Goal: Task Accomplishment & Management: Use online tool/utility

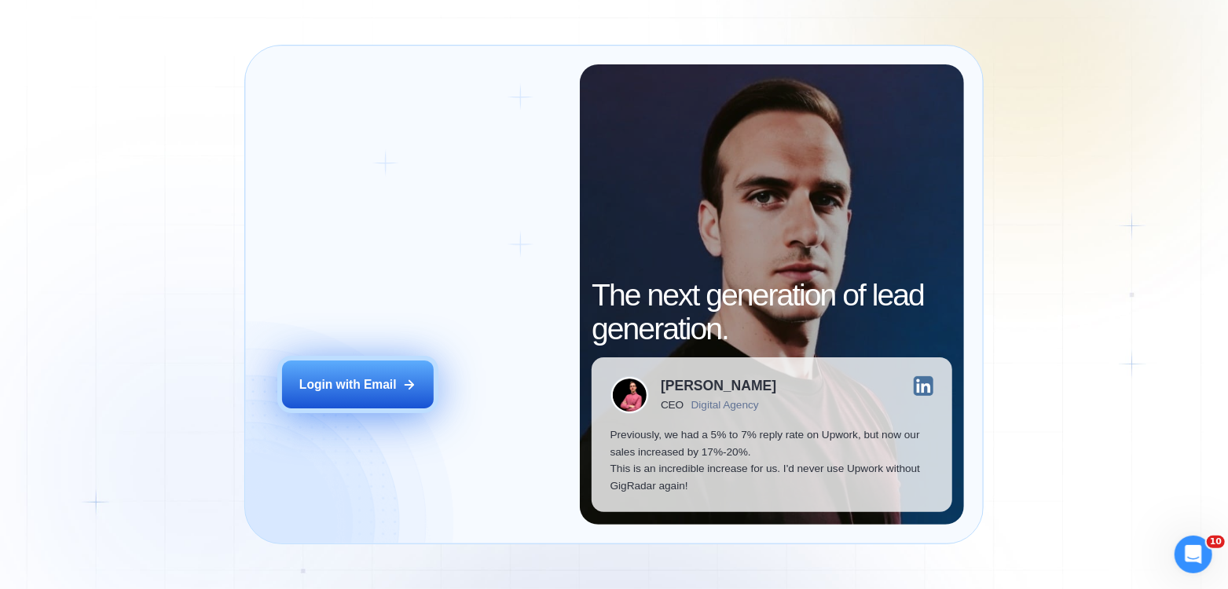
click at [357, 387] on div "Login with Email" at bounding box center [347, 384] width 97 height 16
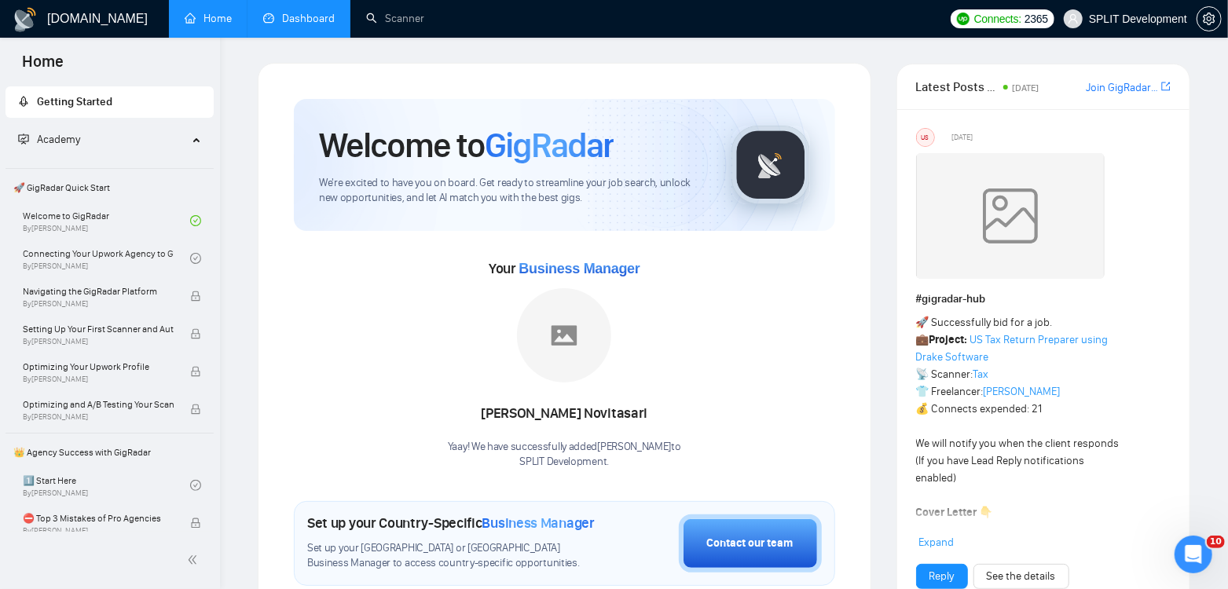
click at [304, 14] on link "Dashboard" at bounding box center [298, 18] width 71 height 13
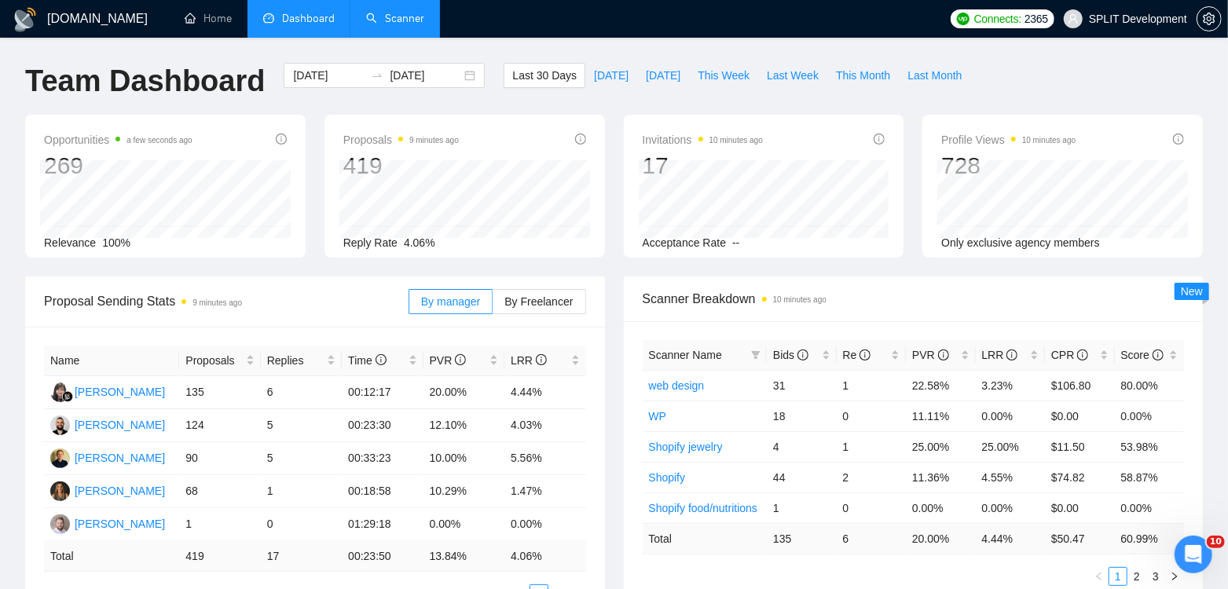
click at [408, 18] on link "Scanner" at bounding box center [395, 18] width 58 height 13
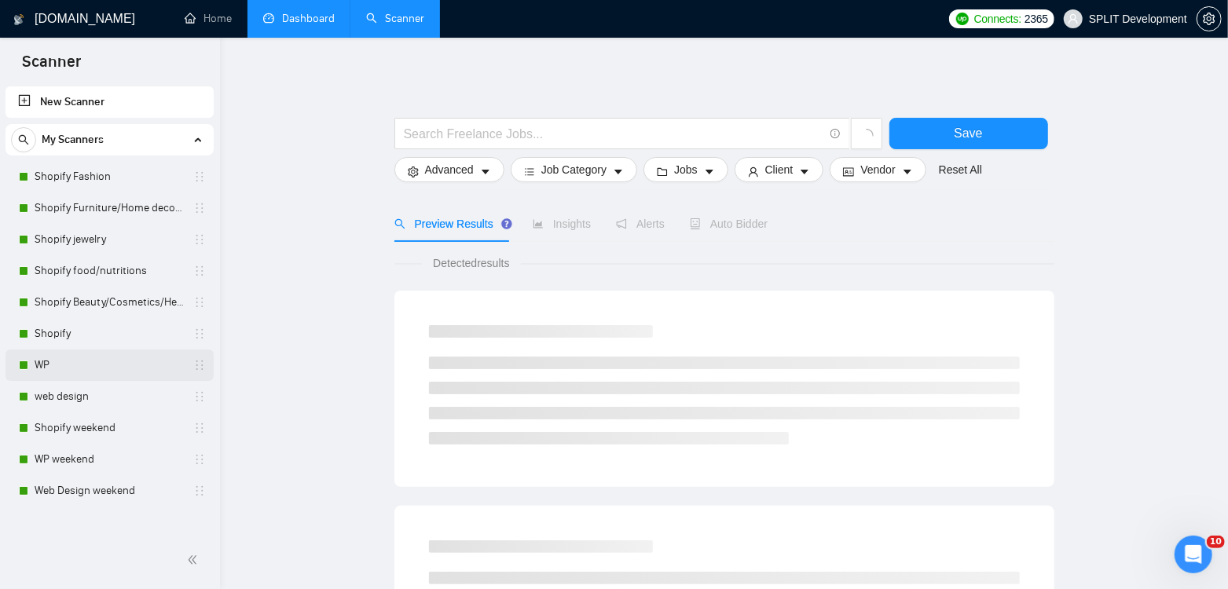
click at [60, 368] on link "WP" at bounding box center [109, 365] width 149 height 31
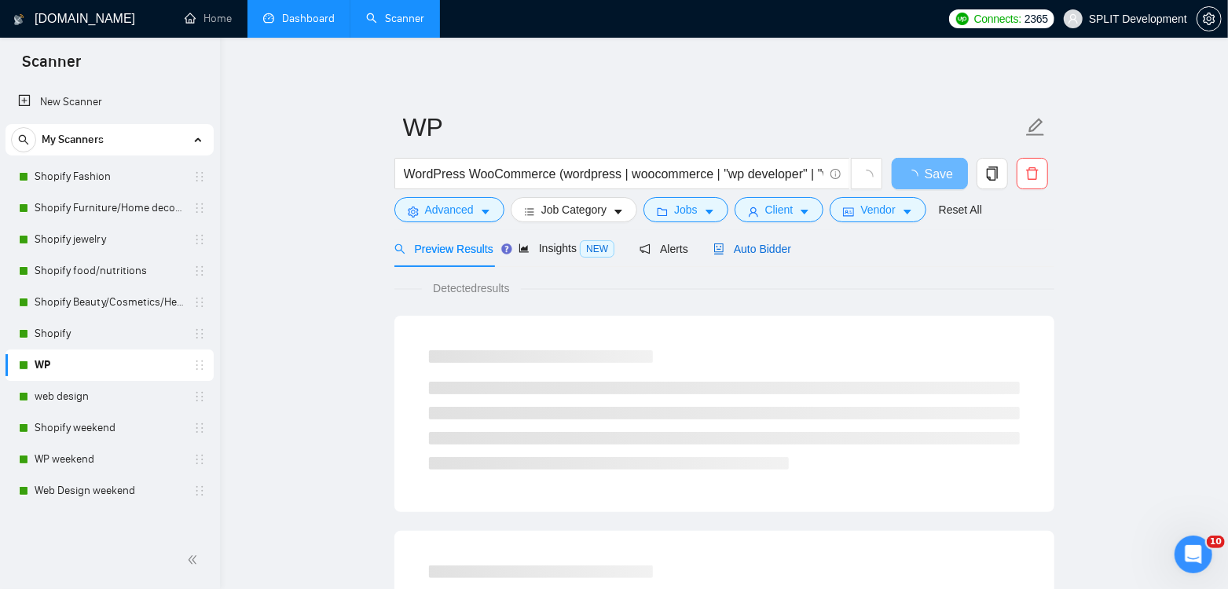
click at [764, 247] on span "Auto Bidder" at bounding box center [752, 249] width 78 height 13
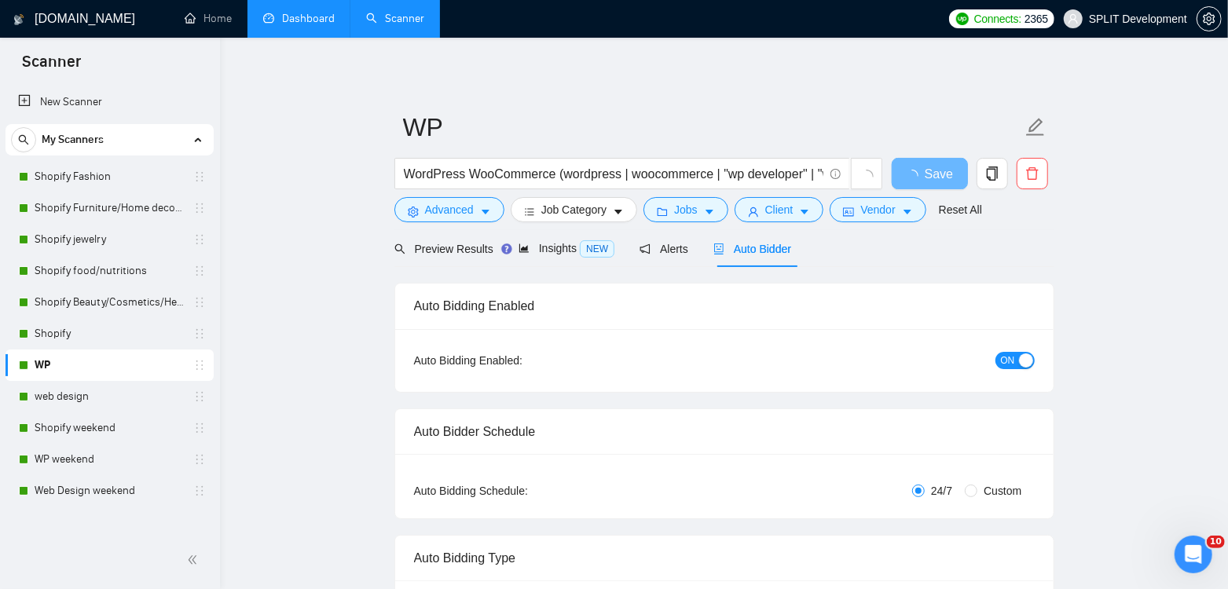
radio input "false"
radio input "true"
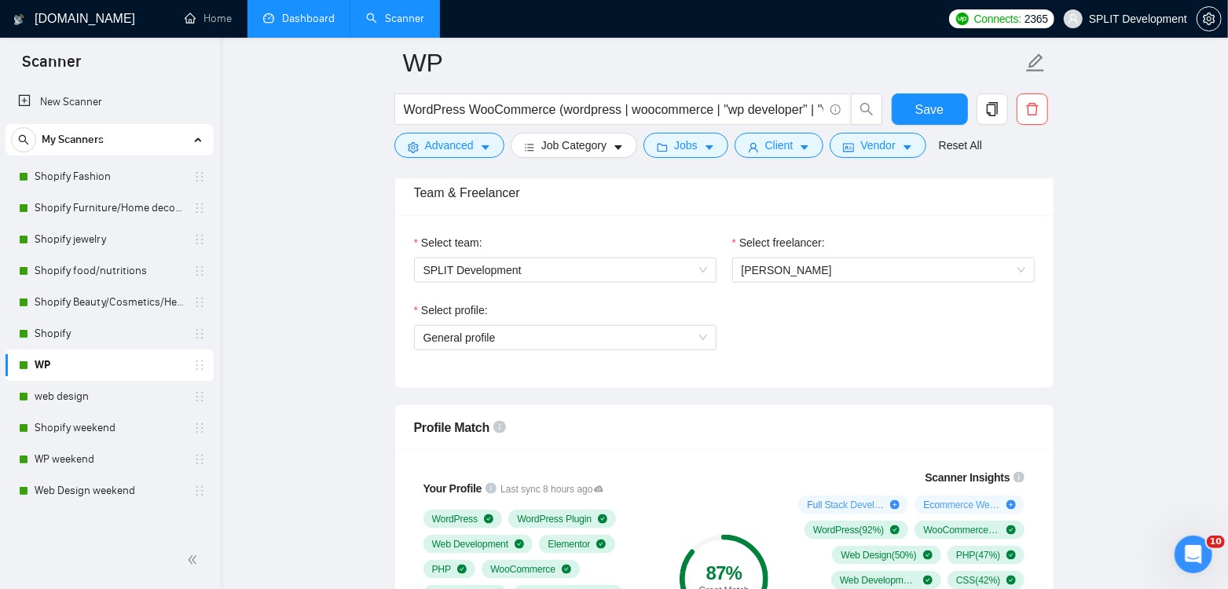
scroll to position [995, 0]
click at [781, 267] on span "[PERSON_NAME]" at bounding box center [787, 271] width 90 height 13
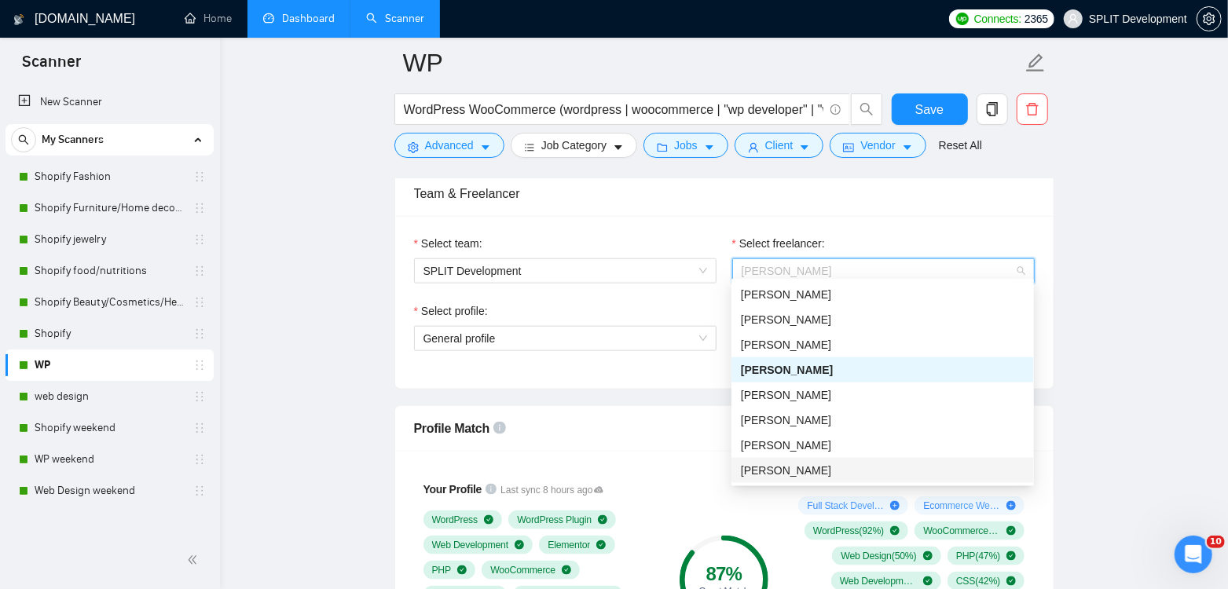
click at [830, 472] on div "[PERSON_NAME]" at bounding box center [883, 470] width 284 height 17
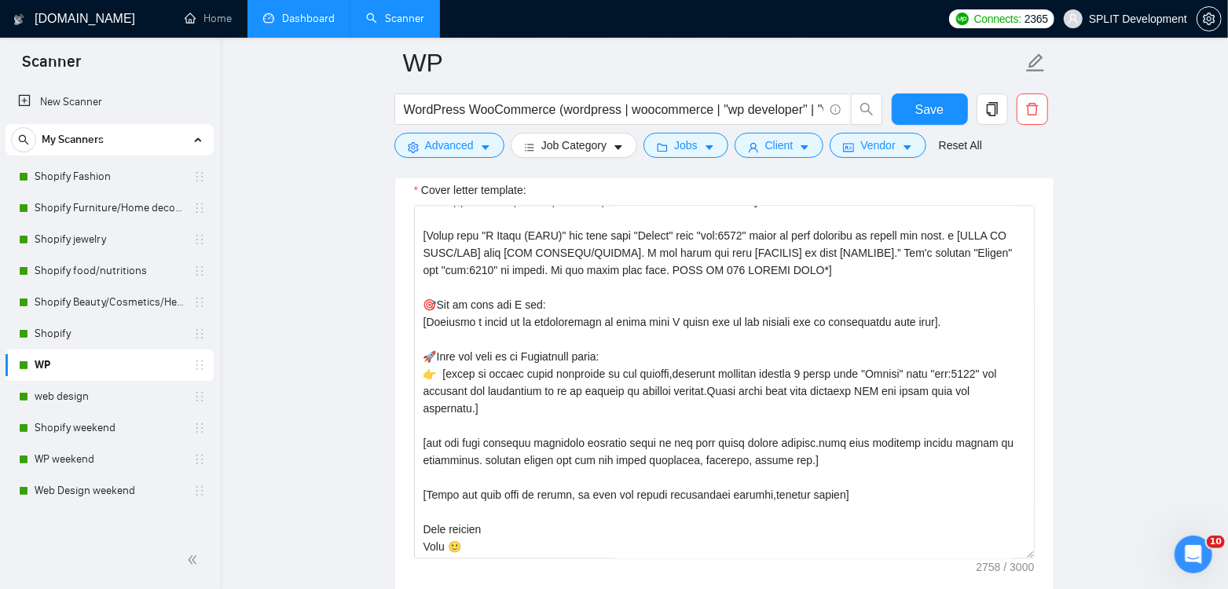
scroll to position [1931, 0]
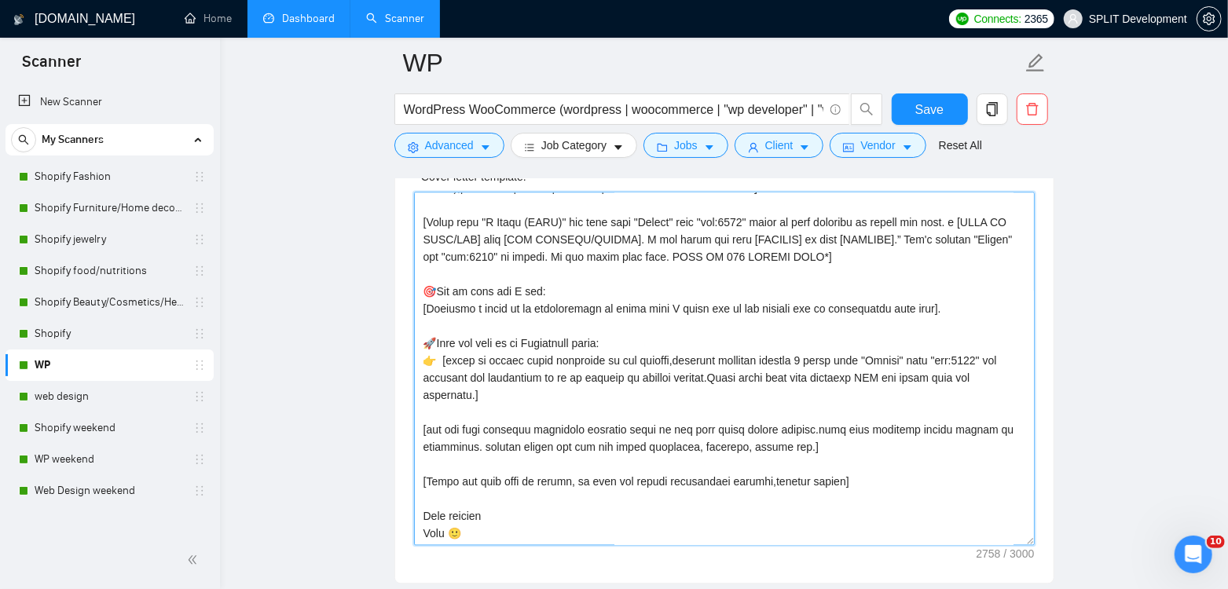
click at [431, 521] on textarea "Cover letter template:" at bounding box center [724, 369] width 621 height 354
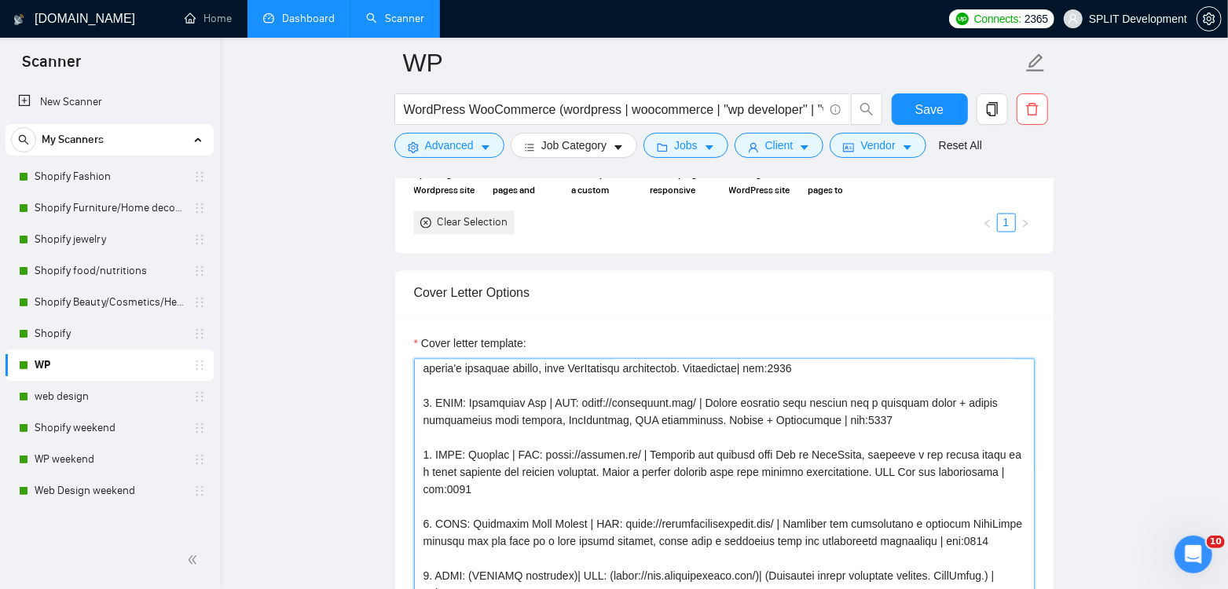
scroll to position [89, 0]
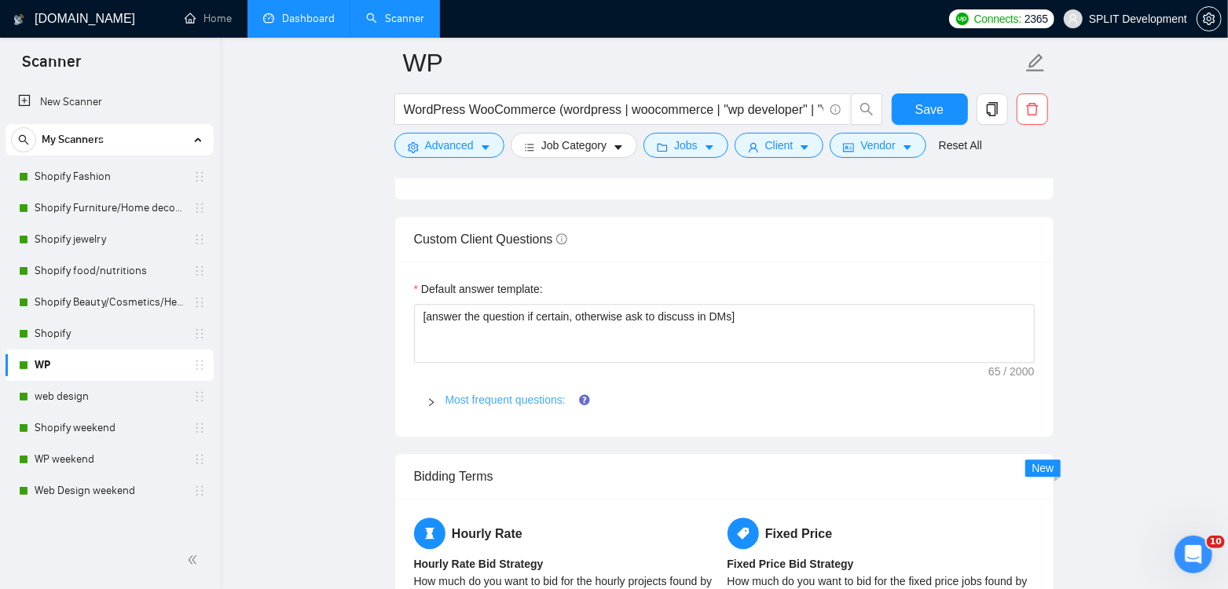
type textarea "[Loremi= 9. DOLO: Sita | CON: adipi://elit.se/ | Doeiusmod t incidi utlabor etd…"
click at [497, 394] on link "Most frequent questions:" at bounding box center [505, 400] width 120 height 13
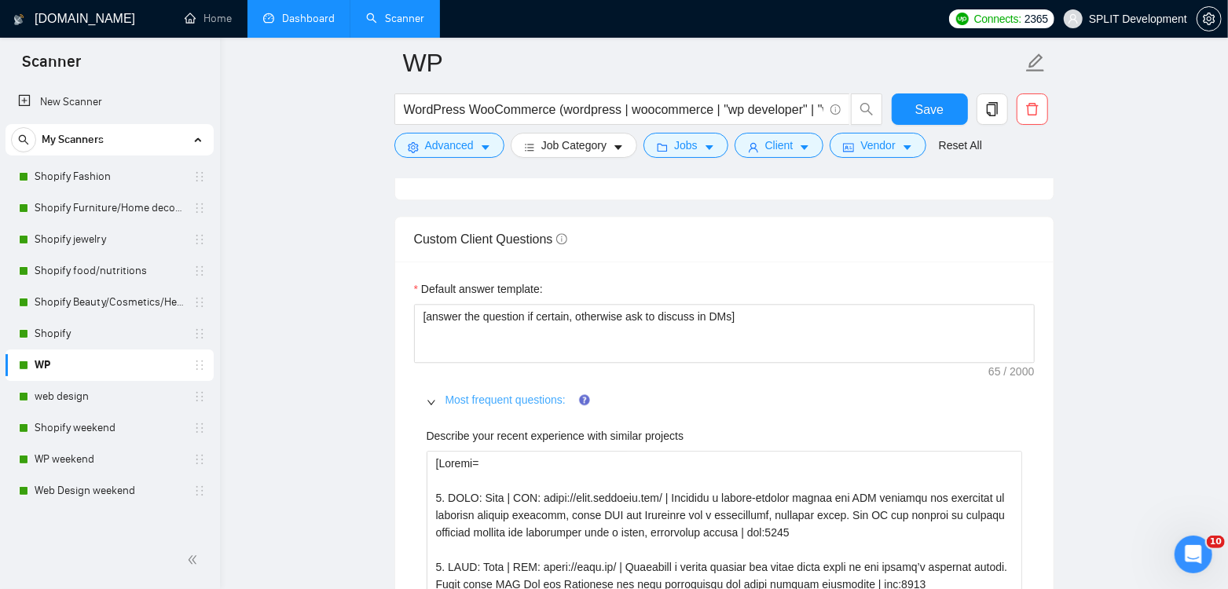
click at [497, 394] on link "Most frequent questions:" at bounding box center [505, 400] width 120 height 13
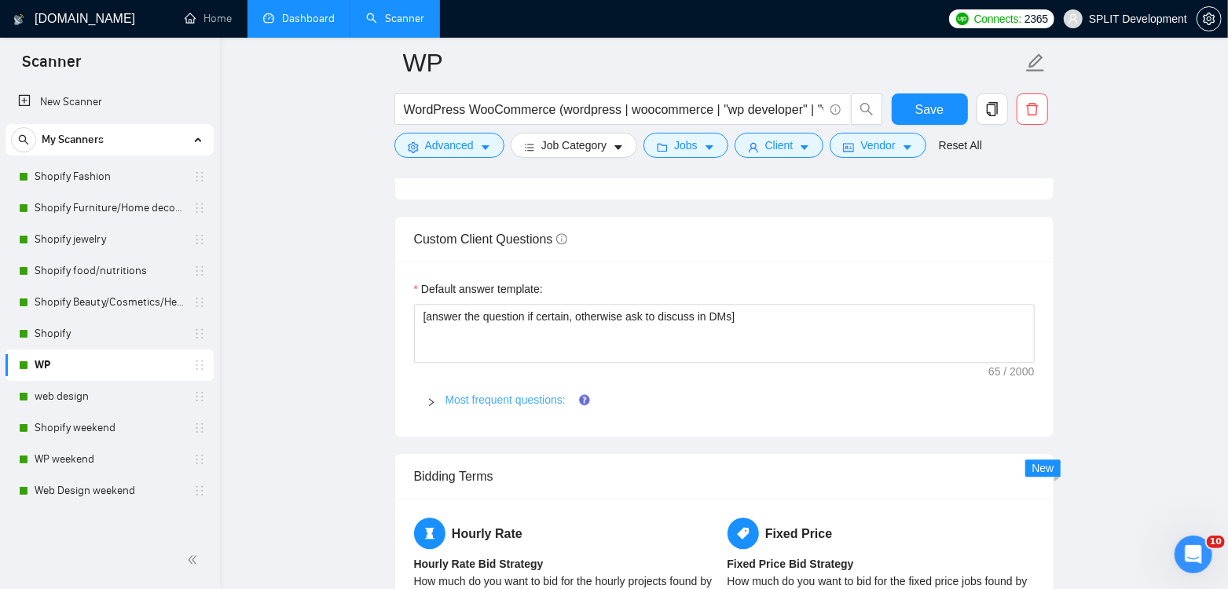
click at [497, 394] on link "Most frequent questions:" at bounding box center [505, 400] width 120 height 13
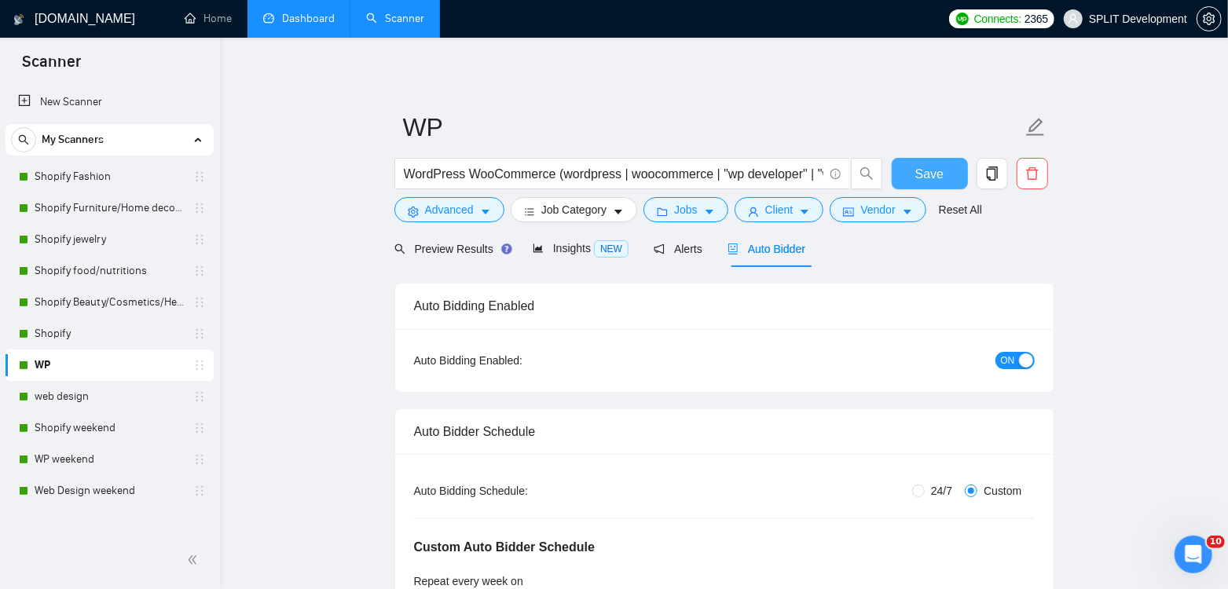
click at [929, 167] on span "Save" at bounding box center [929, 174] width 28 height 20
click at [78, 461] on link "WP weekend" at bounding box center [109, 459] width 149 height 31
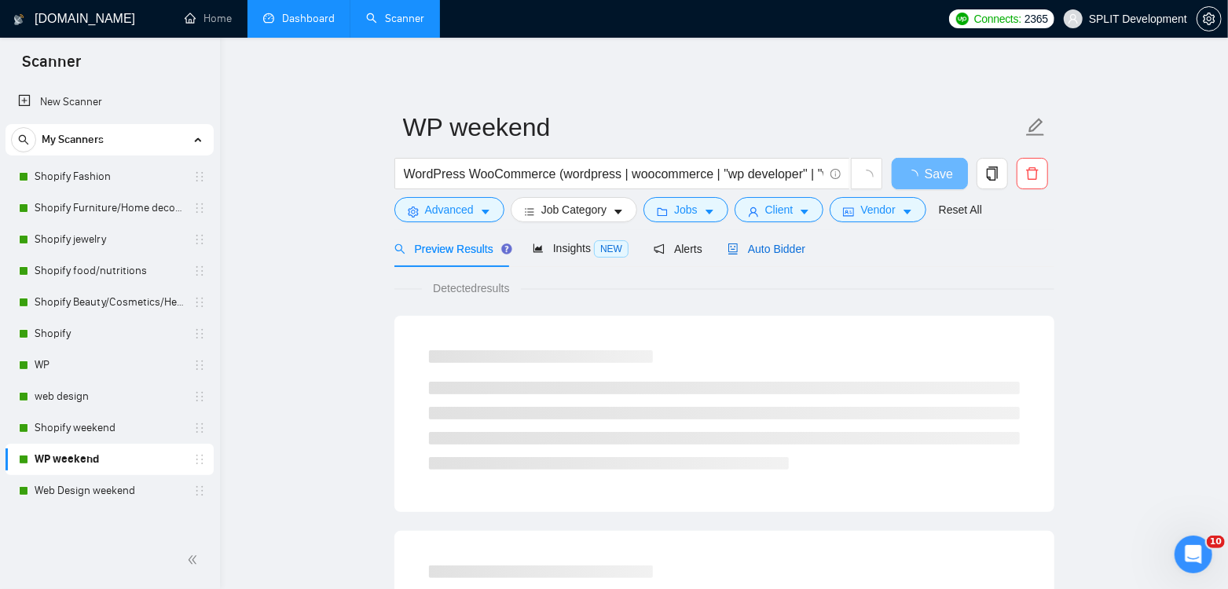
click at [786, 247] on span "Auto Bidder" at bounding box center [767, 249] width 78 height 13
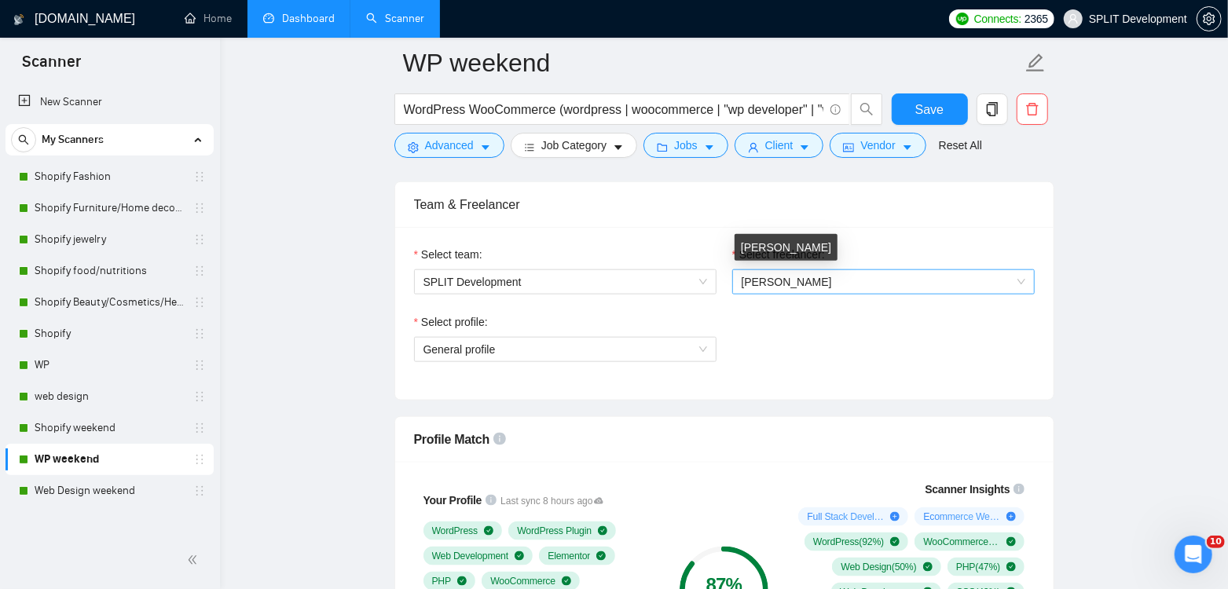
click at [783, 276] on span "[PERSON_NAME]" at bounding box center [787, 282] width 90 height 13
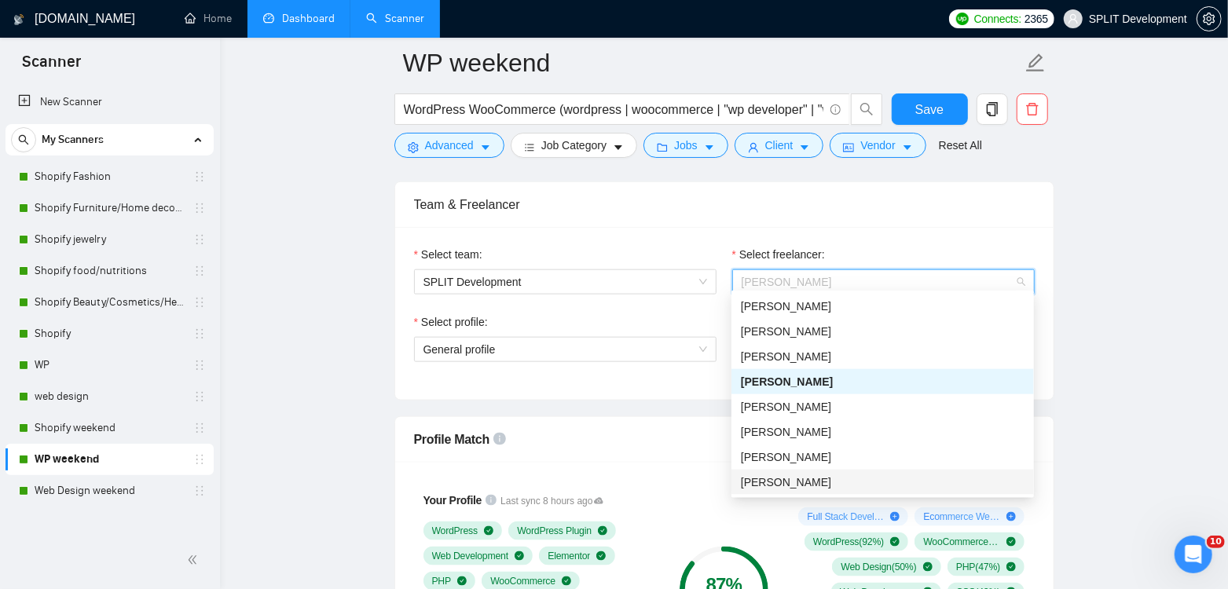
click at [801, 486] on div "[PERSON_NAME]" at bounding box center [883, 482] width 284 height 17
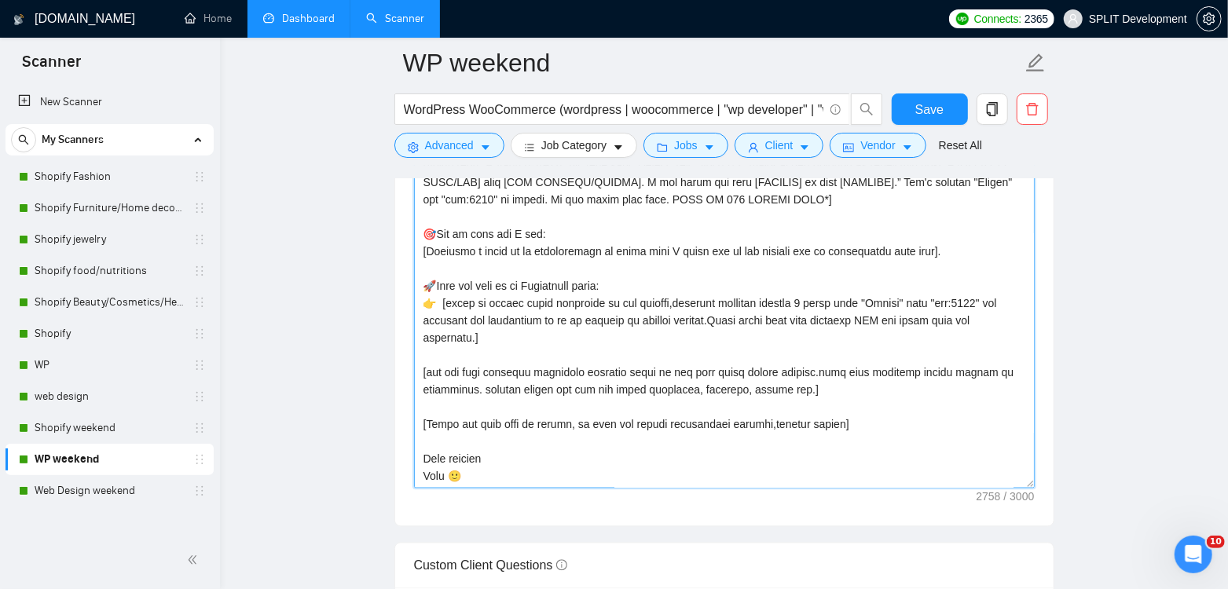
click at [435, 464] on textarea "Cover letter template:" at bounding box center [724, 311] width 621 height 354
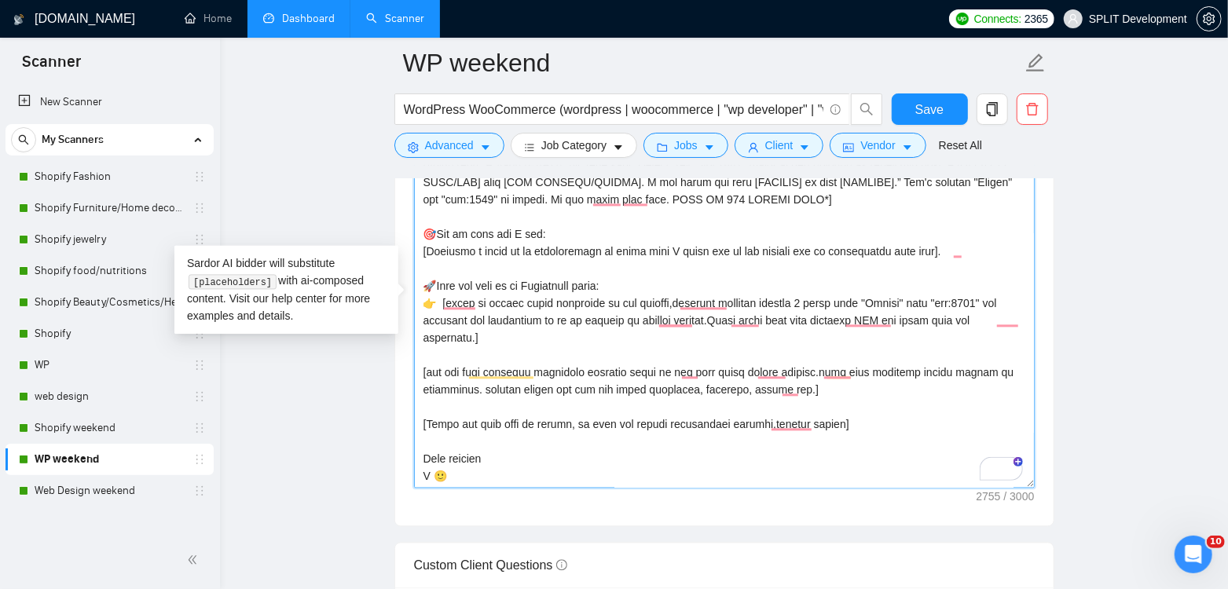
scroll to position [536, 0]
type textarea "[Loremi= 9. DOLO: Sita | CON: adipi://elit.se/ | Doeiusmod t incidi utlabor etd…"
click at [931, 105] on span "Save" at bounding box center [929, 110] width 28 height 20
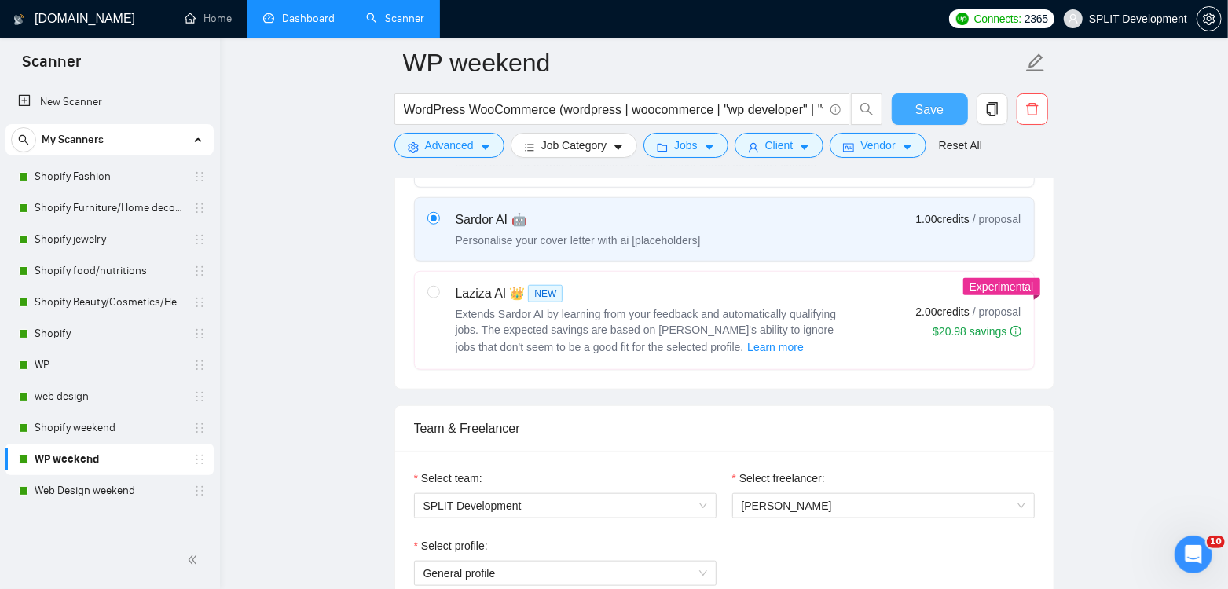
scroll to position [0, 0]
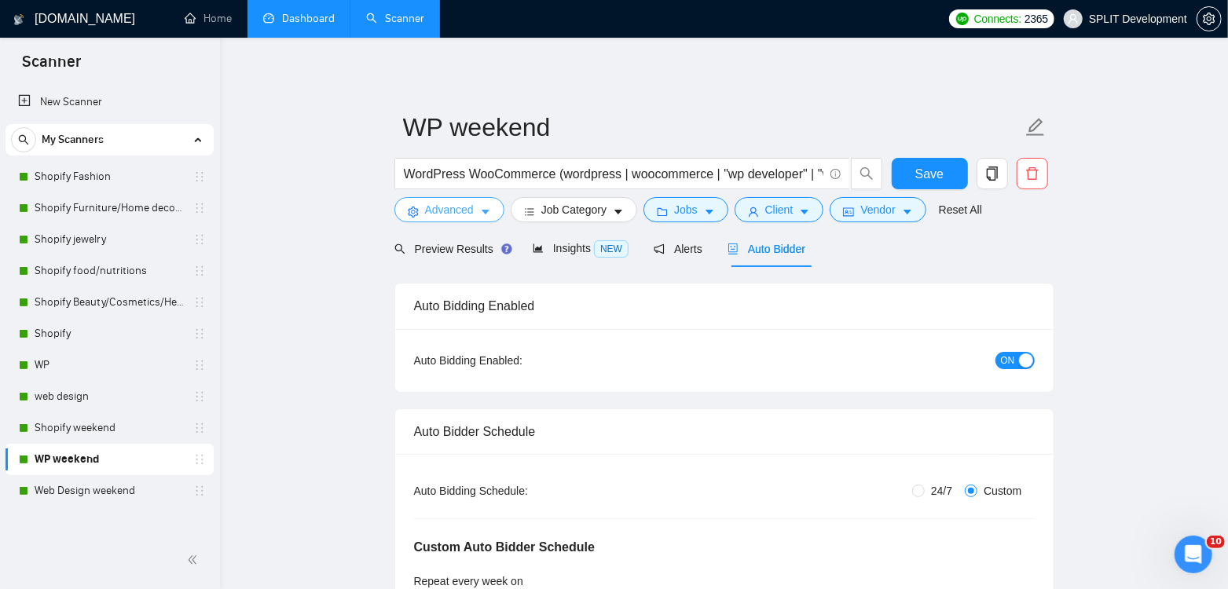
click at [454, 211] on span "Advanced" at bounding box center [449, 209] width 49 height 17
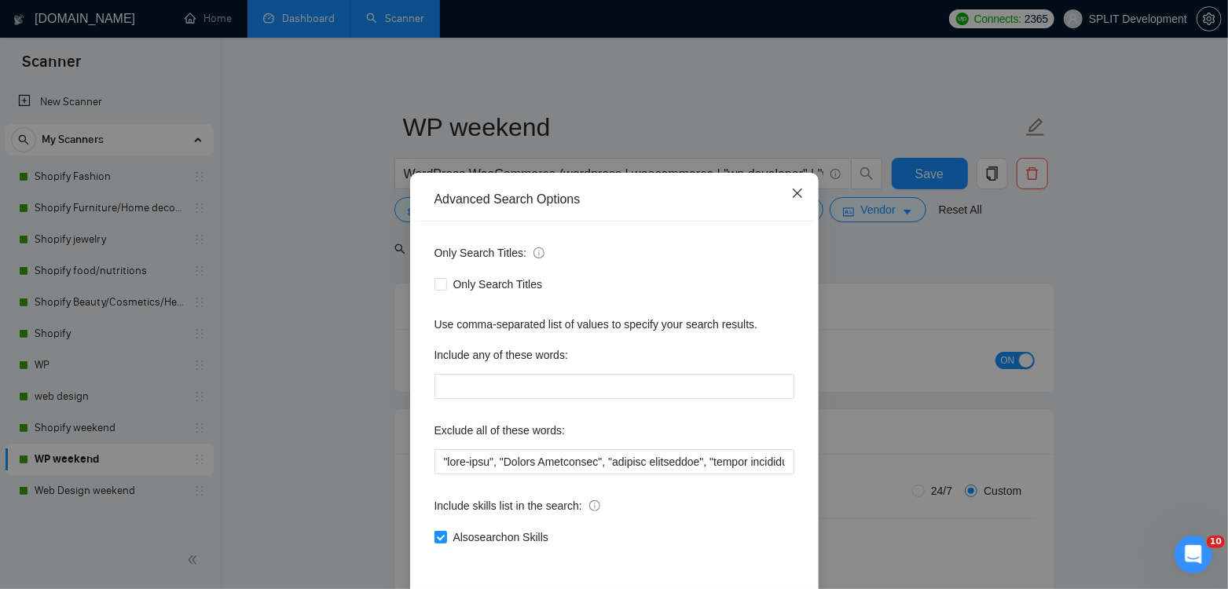
click at [796, 190] on icon "close" at bounding box center [797, 193] width 13 height 13
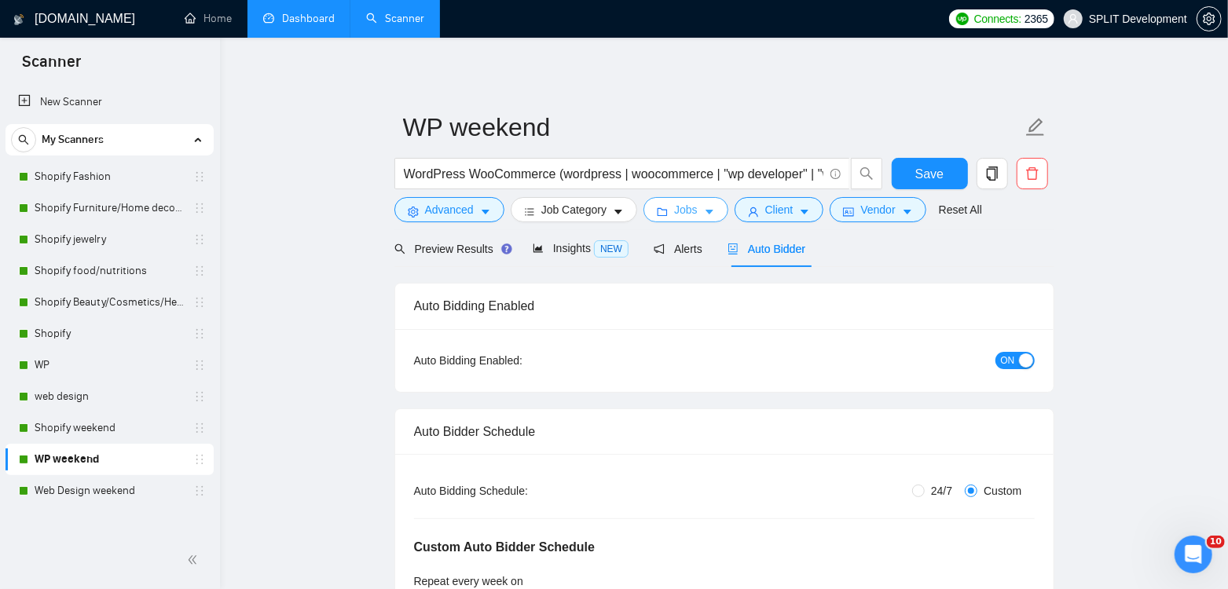
click at [684, 211] on span "Jobs" at bounding box center [686, 209] width 24 height 17
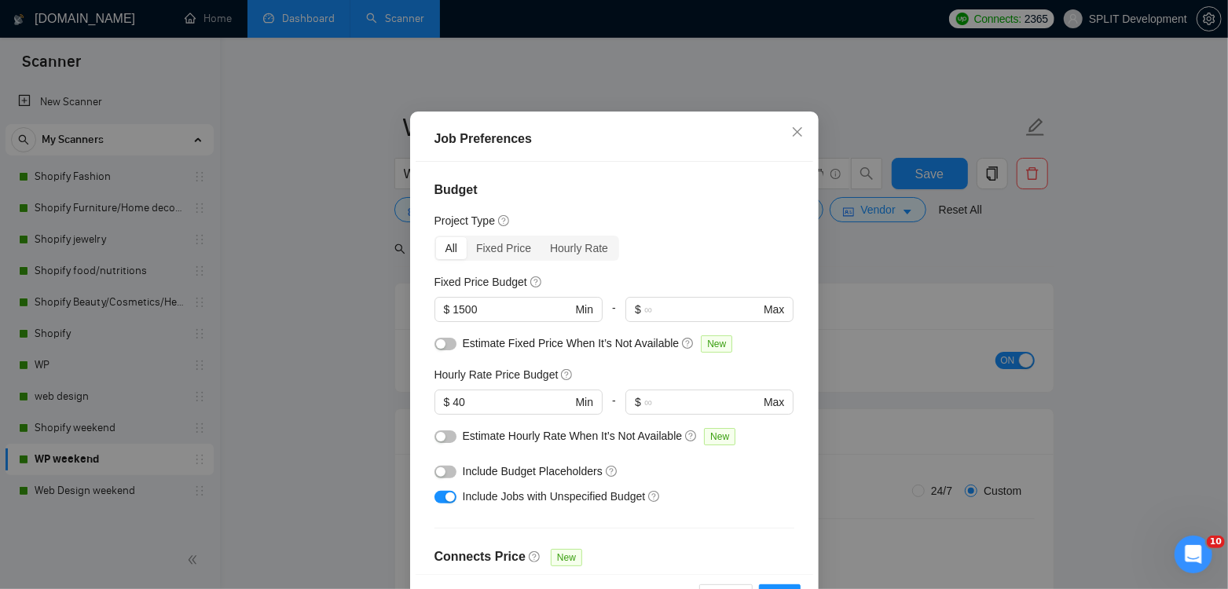
scroll to position [45, 0]
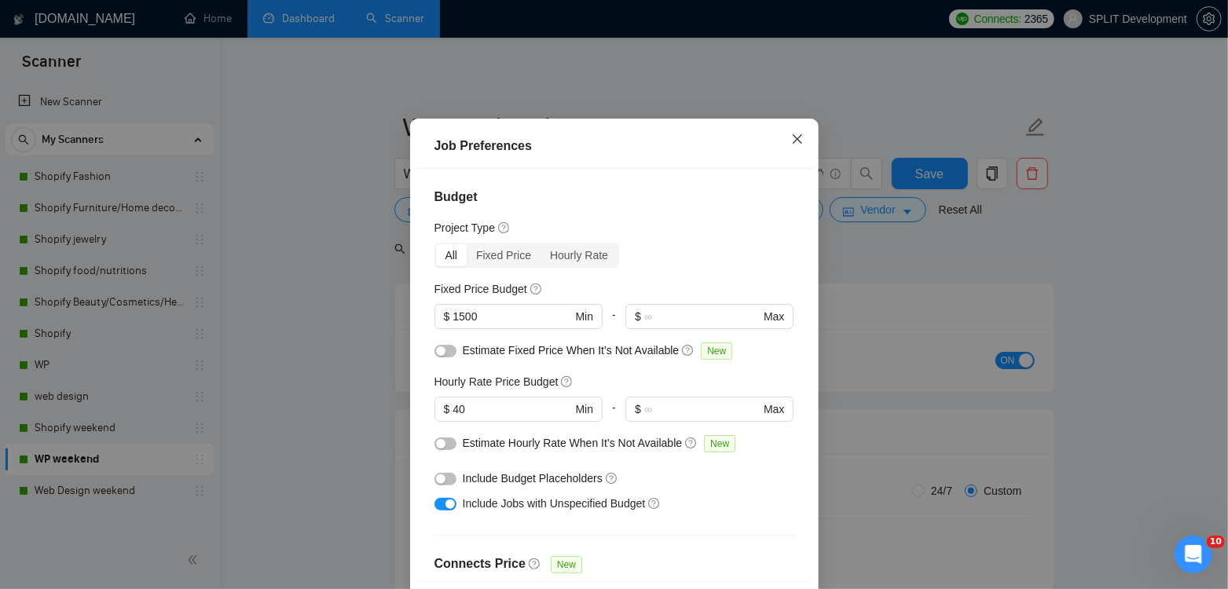
click at [794, 137] on icon "close" at bounding box center [797, 139] width 13 height 13
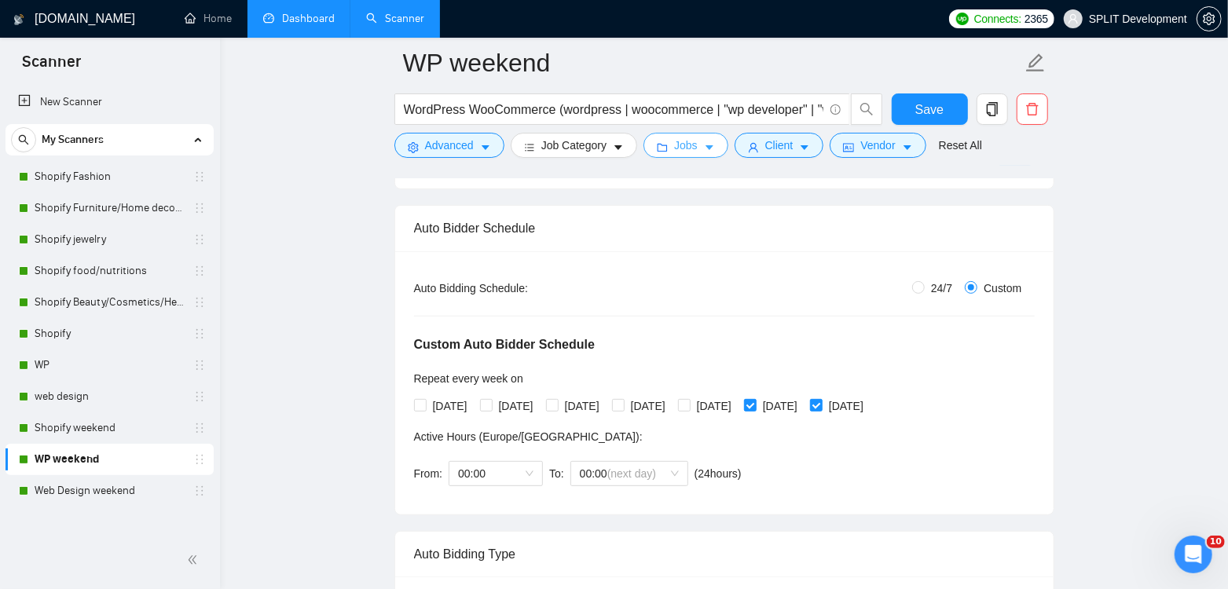
scroll to position [0, 0]
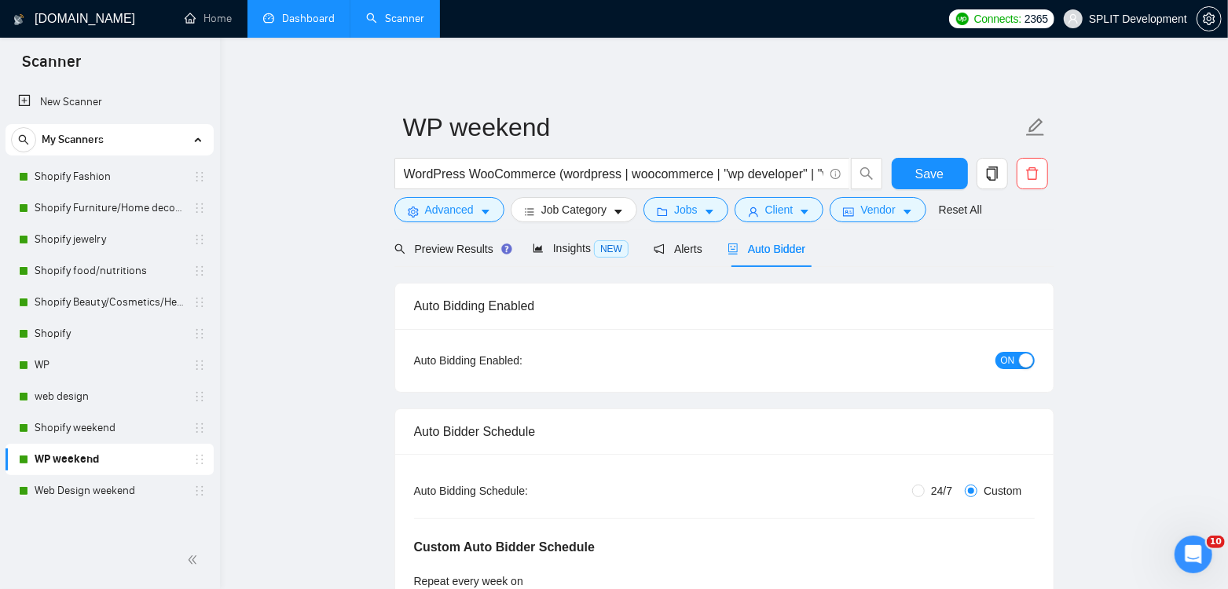
click at [316, 22] on link "Dashboard" at bounding box center [298, 18] width 71 height 13
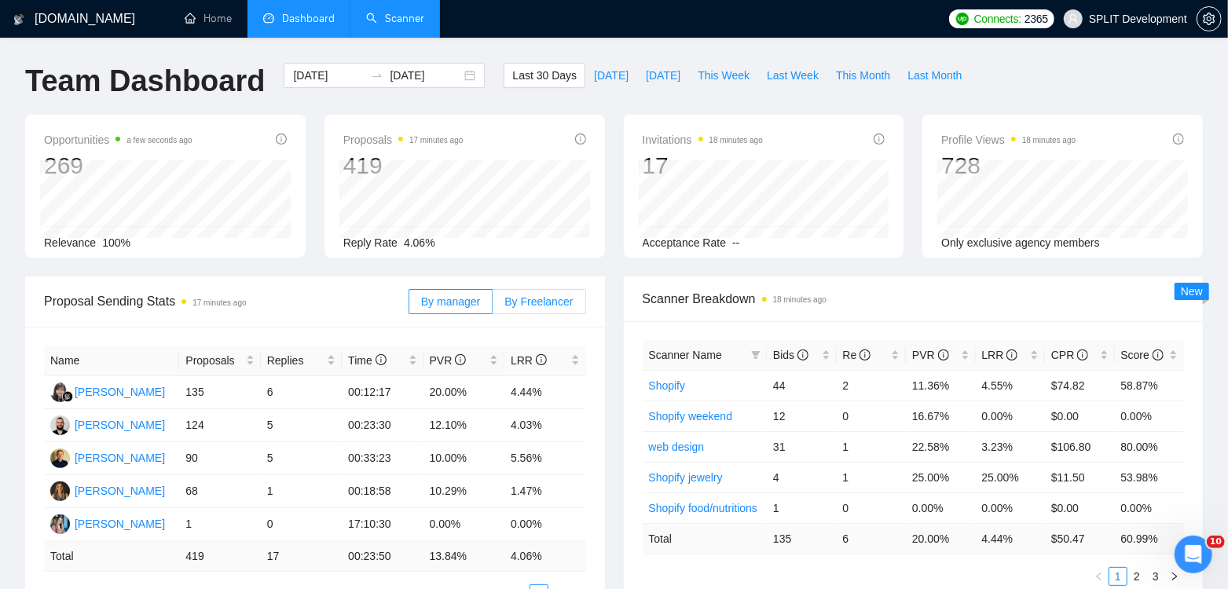
click at [554, 302] on span "By Freelancer" at bounding box center [538, 301] width 68 height 13
click at [493, 306] on input "By Freelancer" at bounding box center [493, 306] width 0 height 0
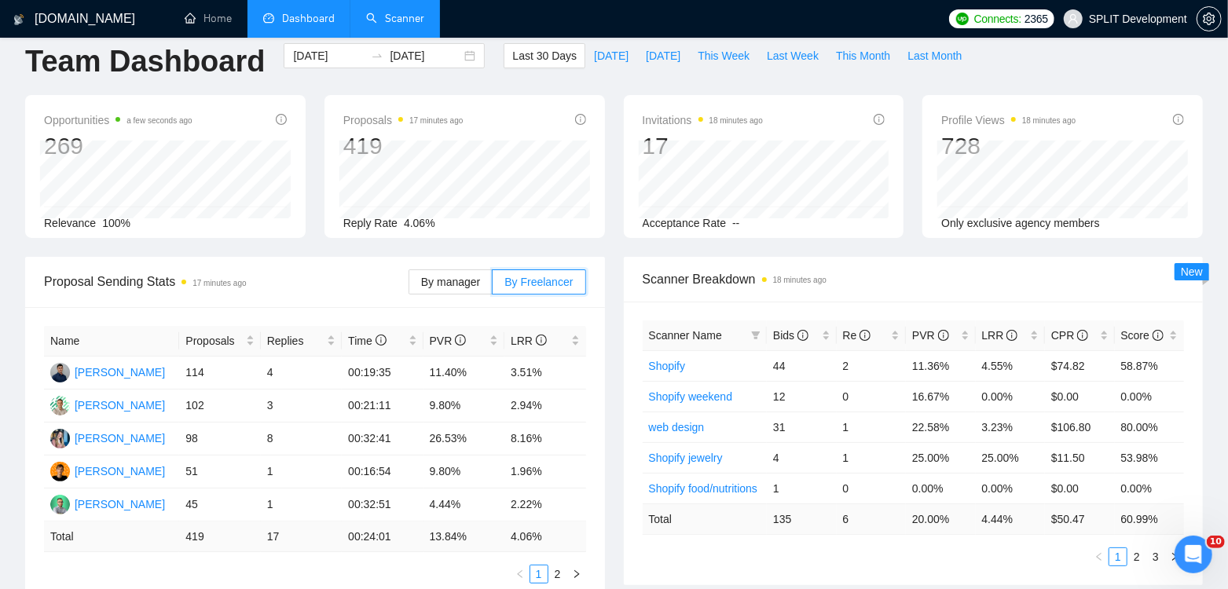
scroll to position [24, 0]
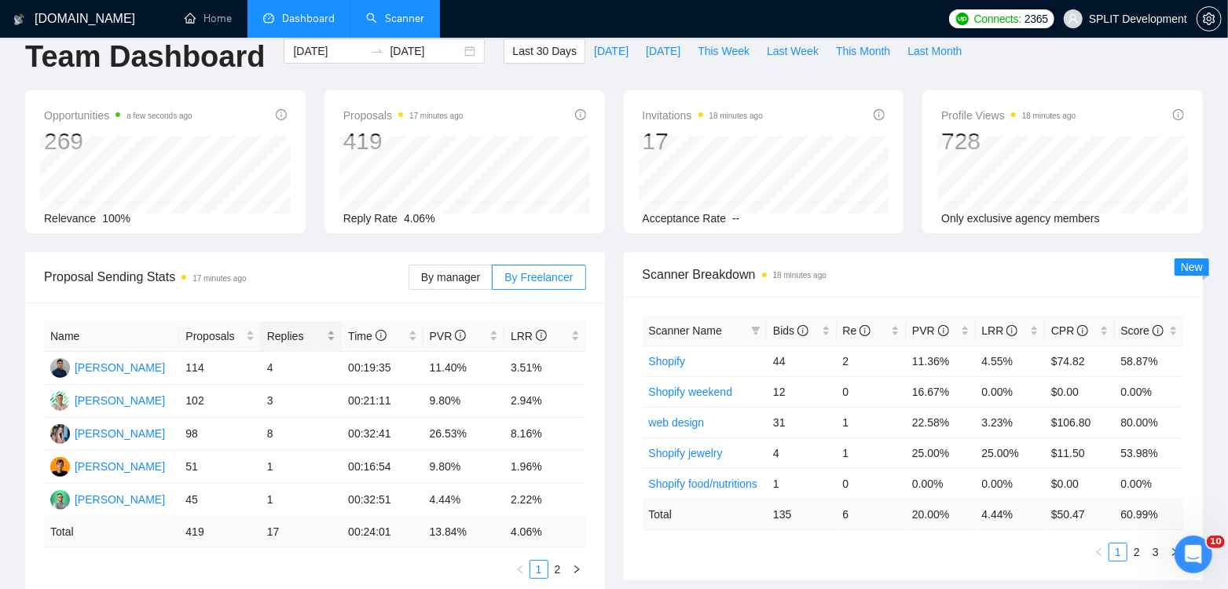
click at [332, 335] on div "Replies" at bounding box center [301, 336] width 68 height 17
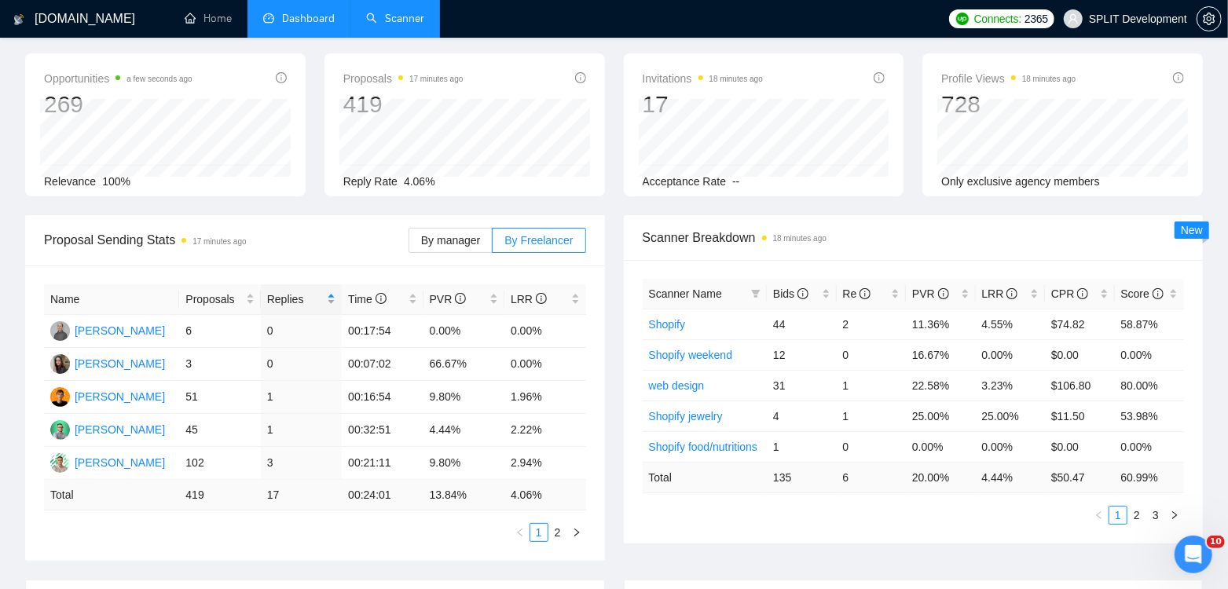
scroll to position [64, 0]
click at [250, 295] on div "Proposals" at bounding box center [219, 296] width 68 height 17
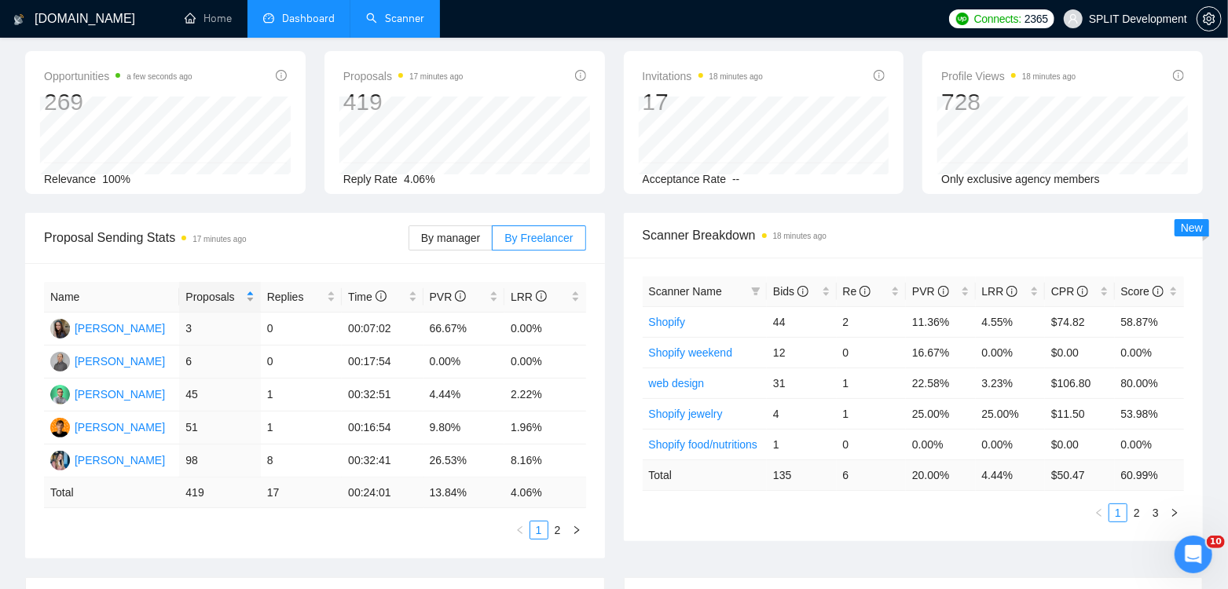
click at [250, 295] on div "Proposals" at bounding box center [219, 296] width 68 height 17
click at [574, 526] on icon "right" at bounding box center [576, 530] width 9 height 9
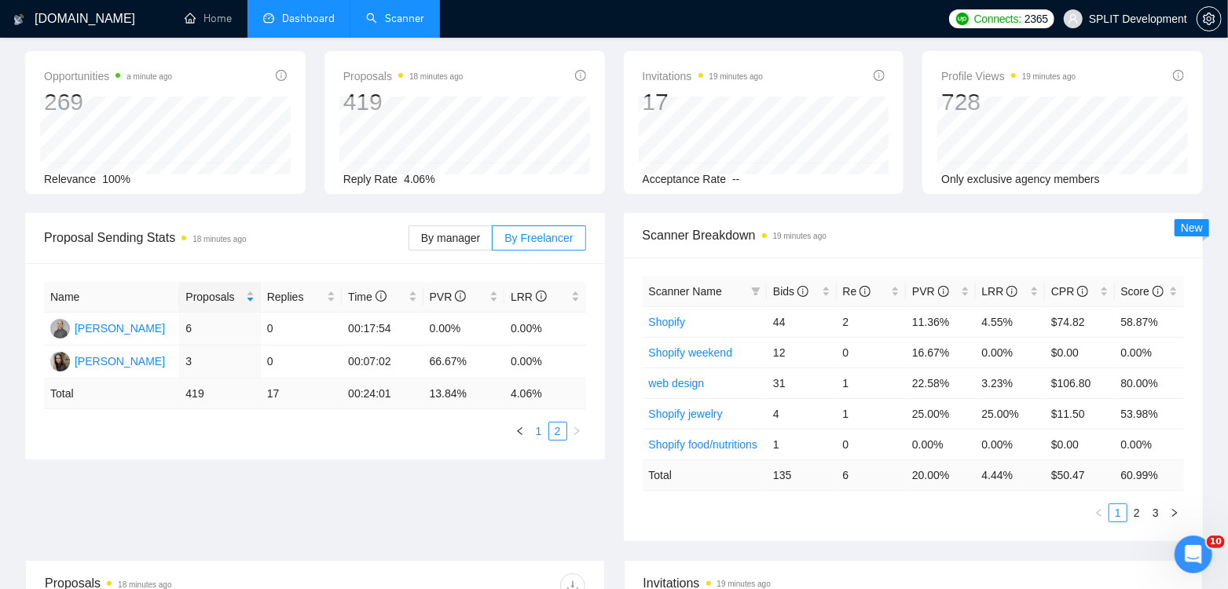
click at [541, 427] on link "1" at bounding box center [538, 431] width 17 height 17
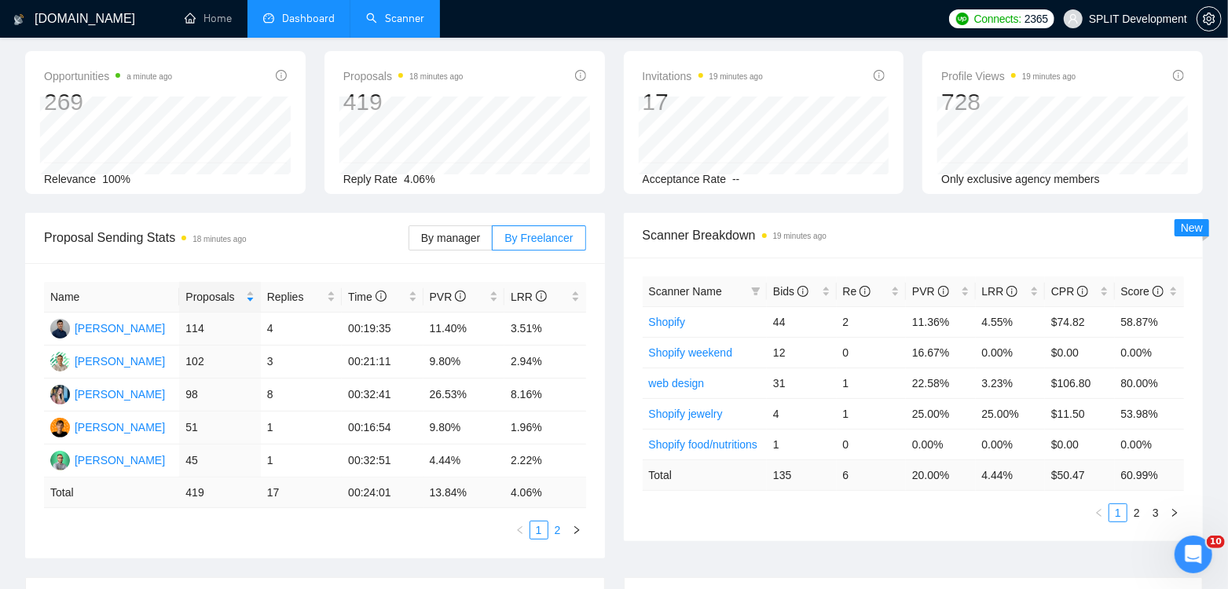
click at [559, 526] on link "2" at bounding box center [557, 530] width 17 height 17
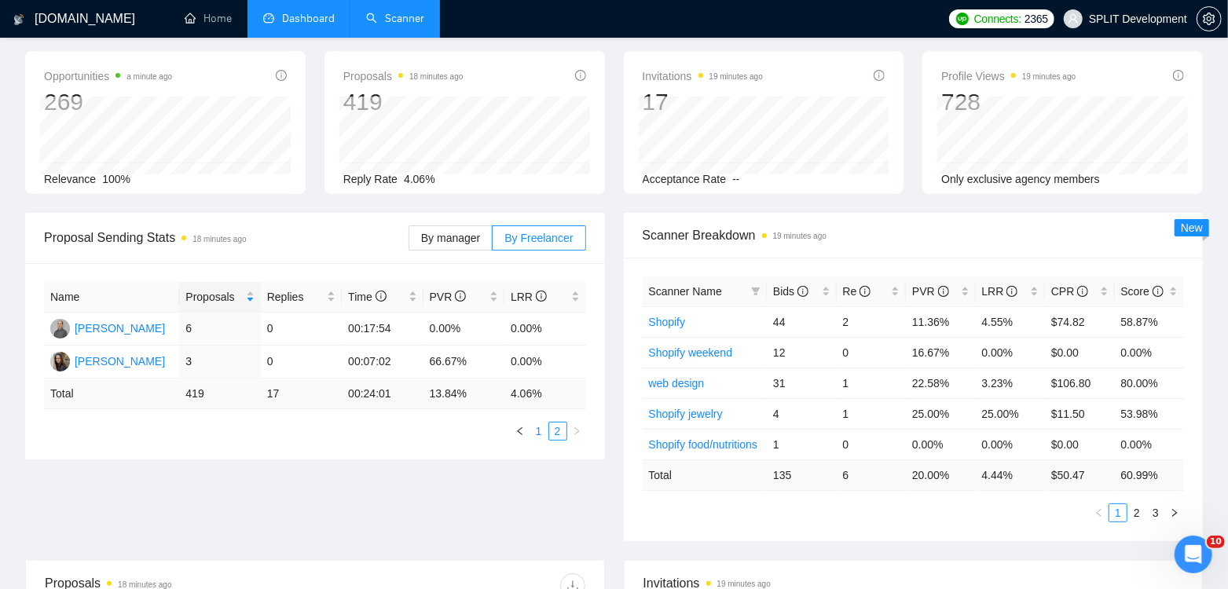
click at [537, 431] on link "1" at bounding box center [538, 431] width 17 height 17
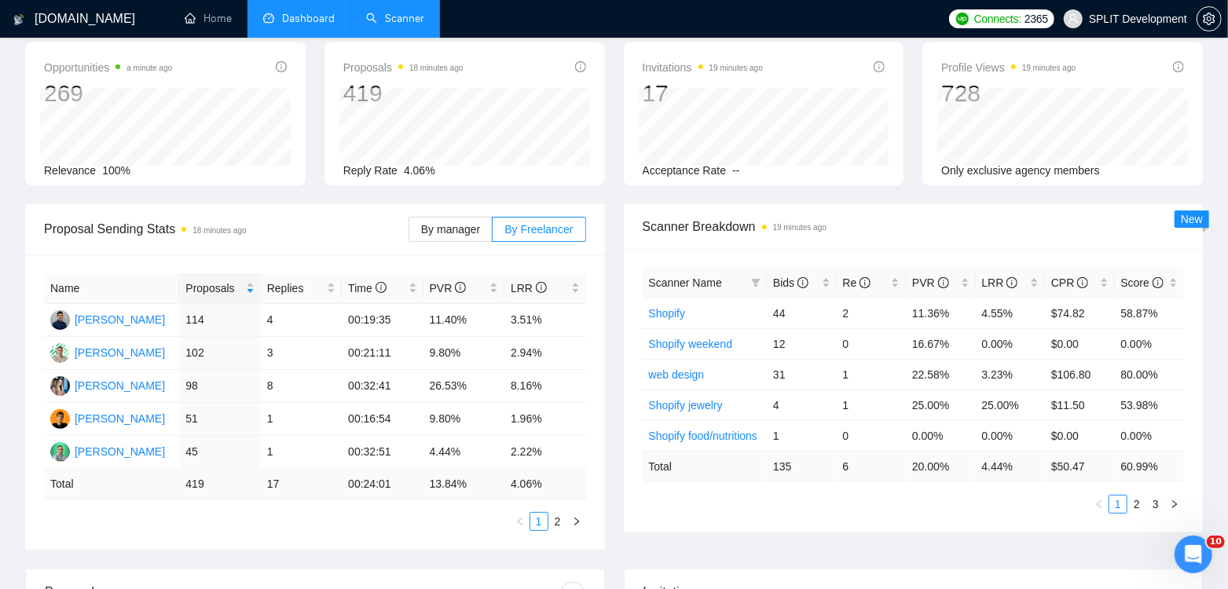
scroll to position [85, 0]
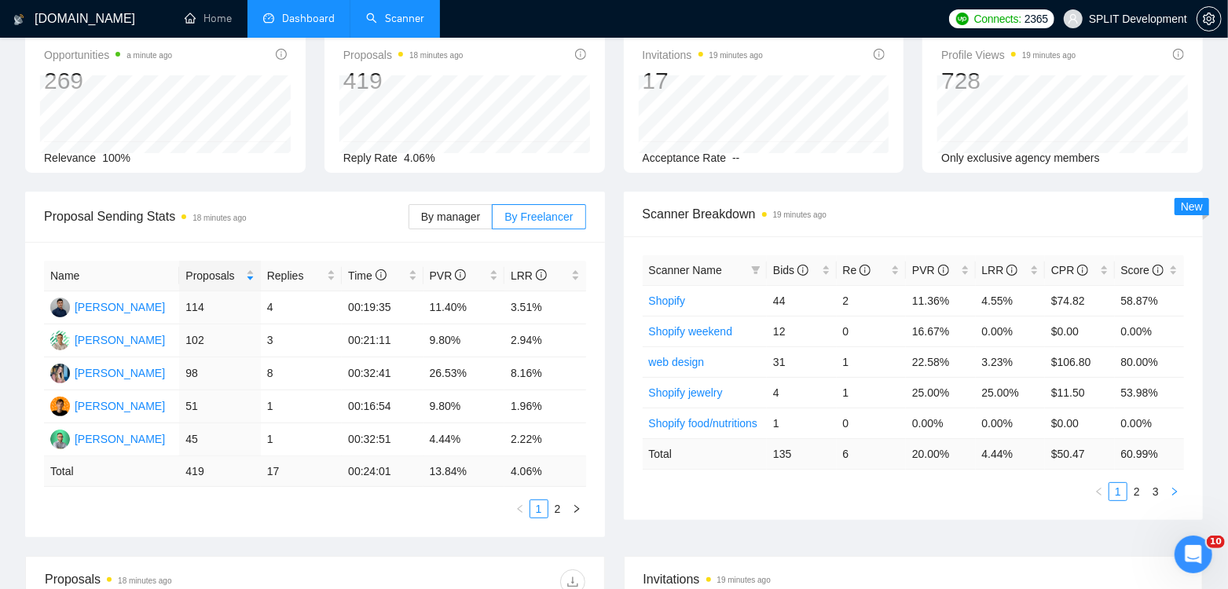
click at [1174, 487] on icon "right" at bounding box center [1174, 491] width 9 height 9
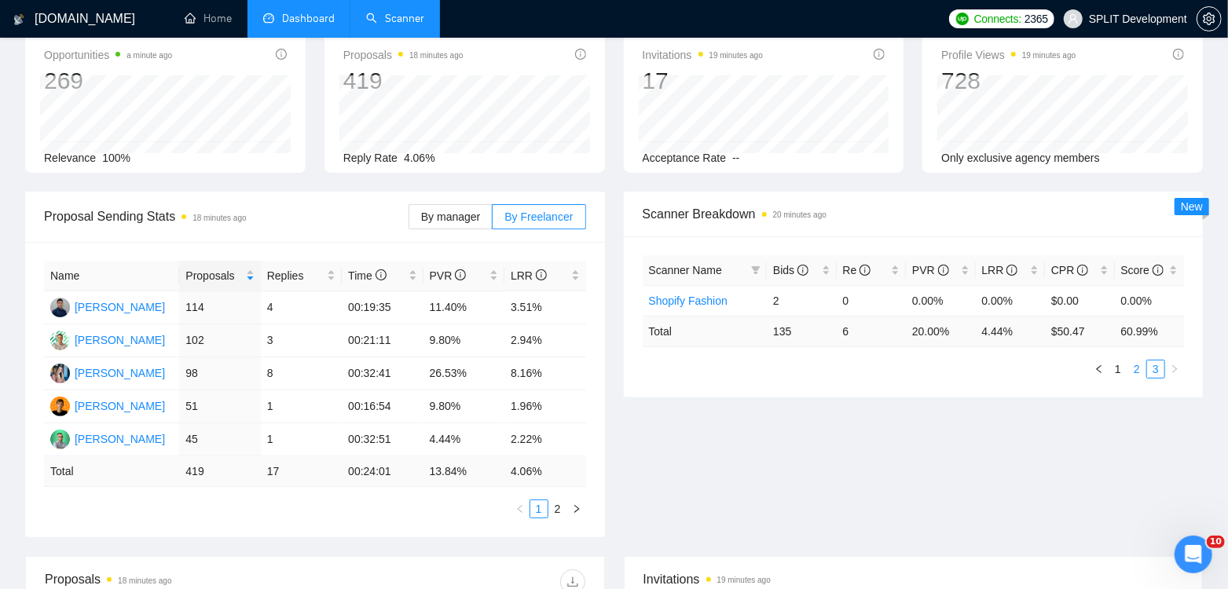
click at [1137, 365] on link "2" at bounding box center [1136, 369] width 17 height 17
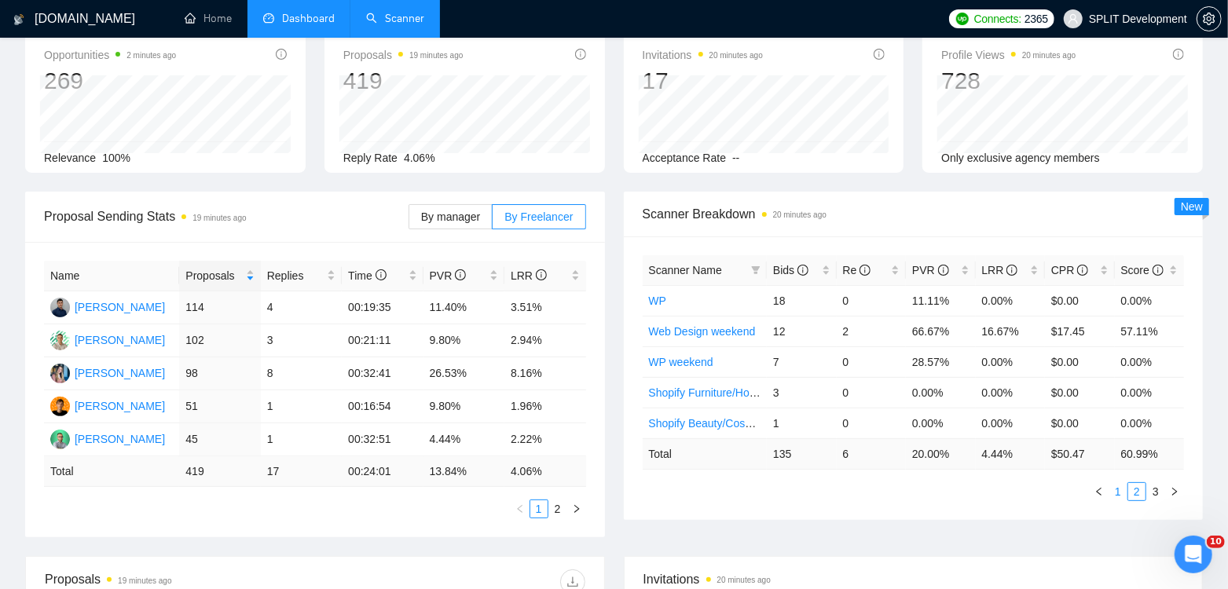
click at [1117, 489] on link "1" at bounding box center [1117, 491] width 17 height 17
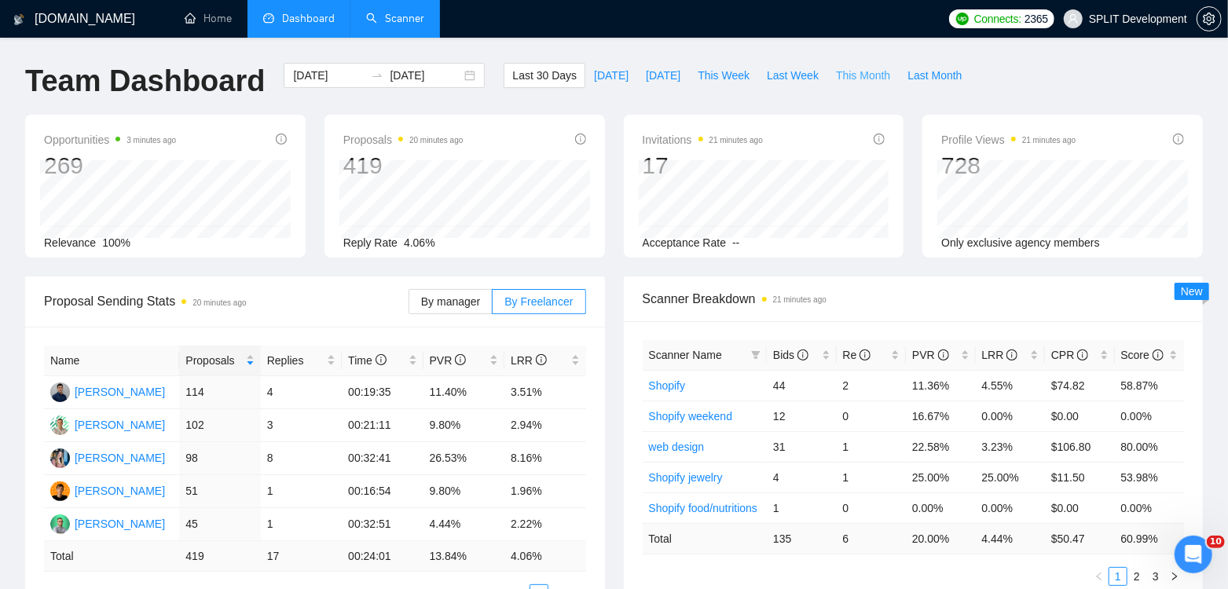
click at [856, 78] on span "This Month" at bounding box center [863, 75] width 54 height 17
type input "[DATE]"
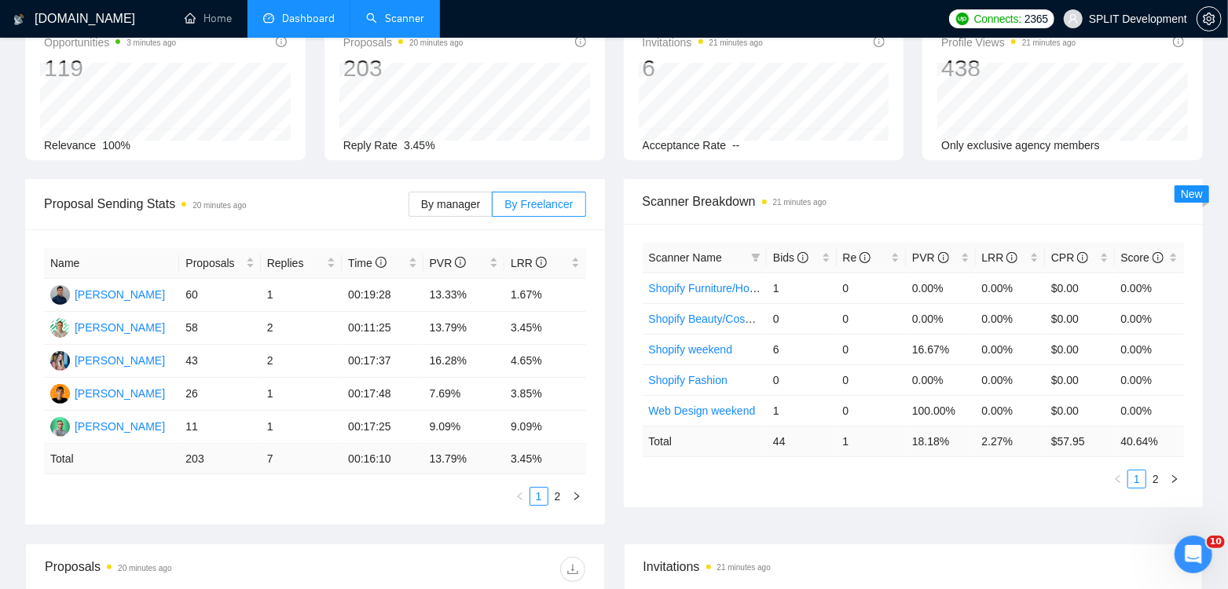
scroll to position [98, 0]
click at [1176, 474] on icon "right" at bounding box center [1174, 478] width 9 height 9
click at [1120, 476] on icon "left" at bounding box center [1117, 478] width 9 height 9
click at [576, 491] on icon "right" at bounding box center [576, 495] width 9 height 9
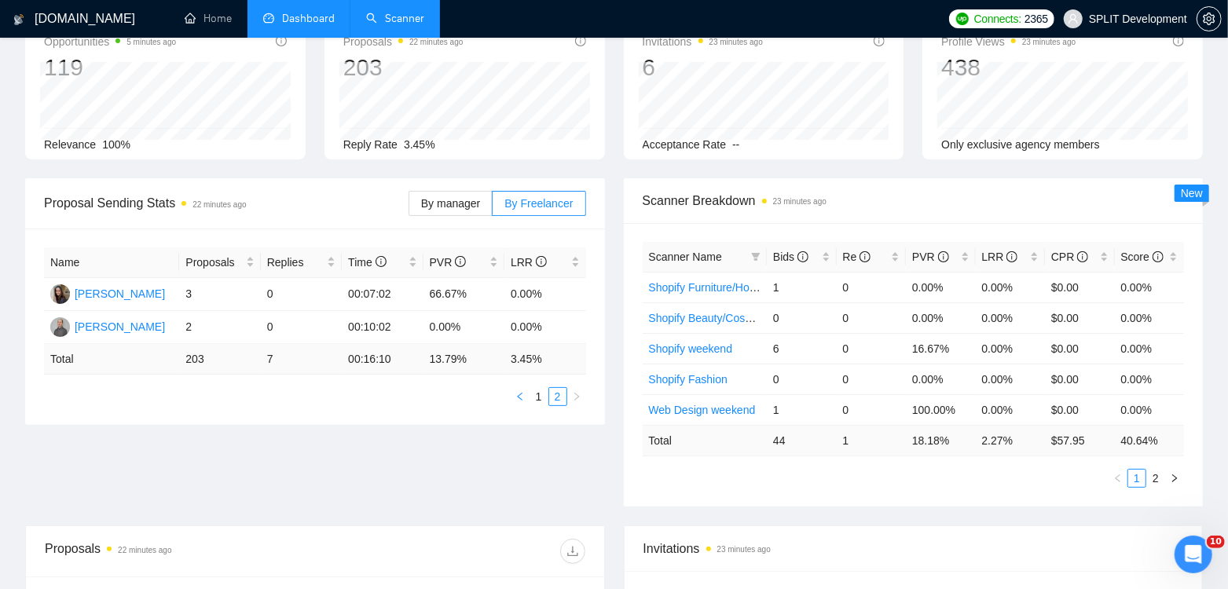
click at [520, 394] on icon "left" at bounding box center [519, 396] width 9 height 9
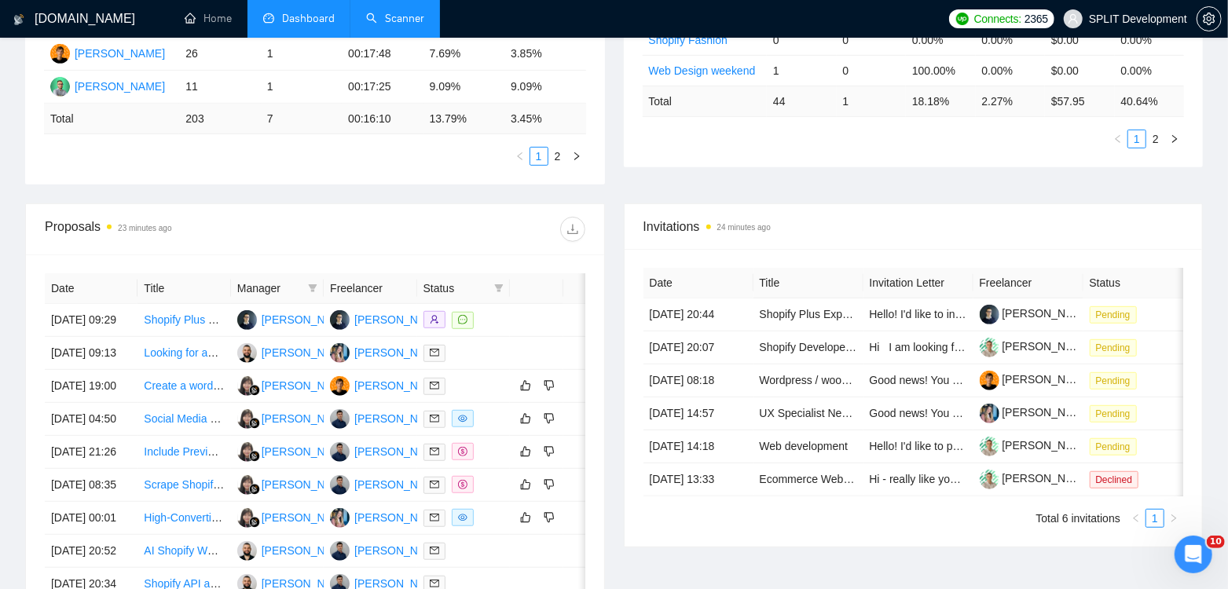
scroll to position [0, 0]
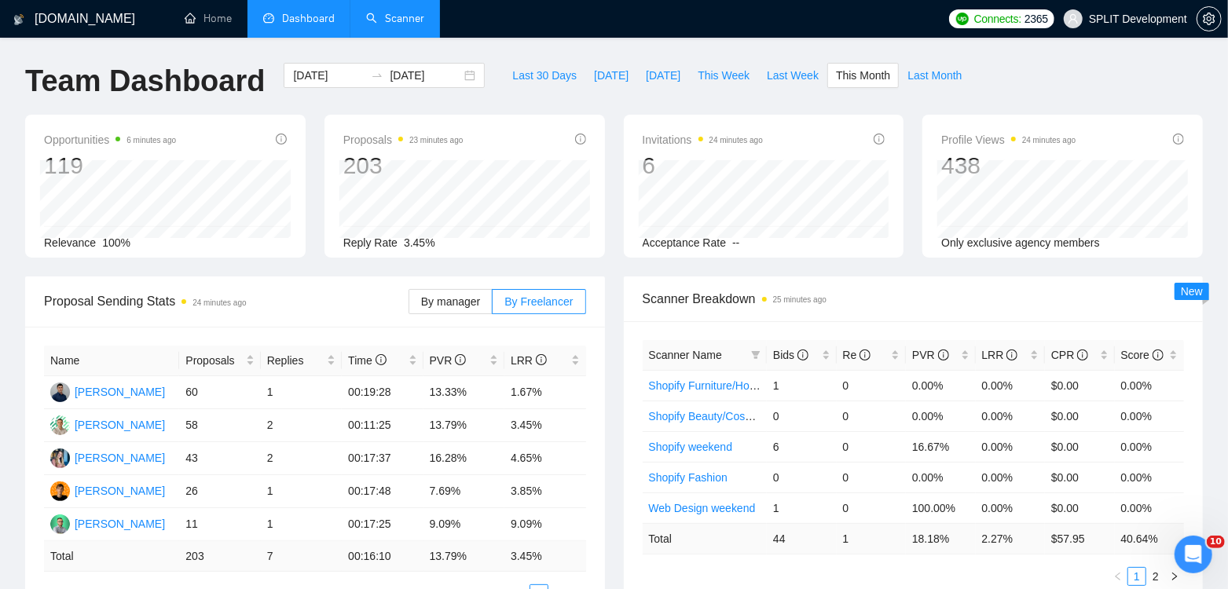
click at [387, 20] on link "Scanner" at bounding box center [395, 18] width 58 height 13
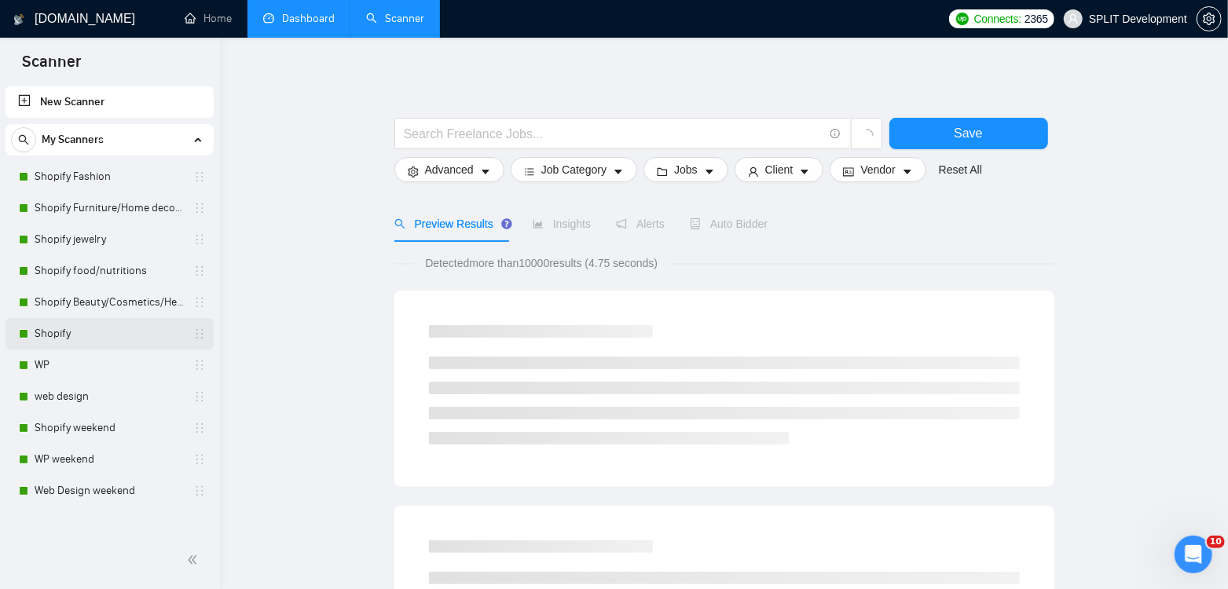
click at [96, 332] on link "Shopify" at bounding box center [109, 333] width 149 height 31
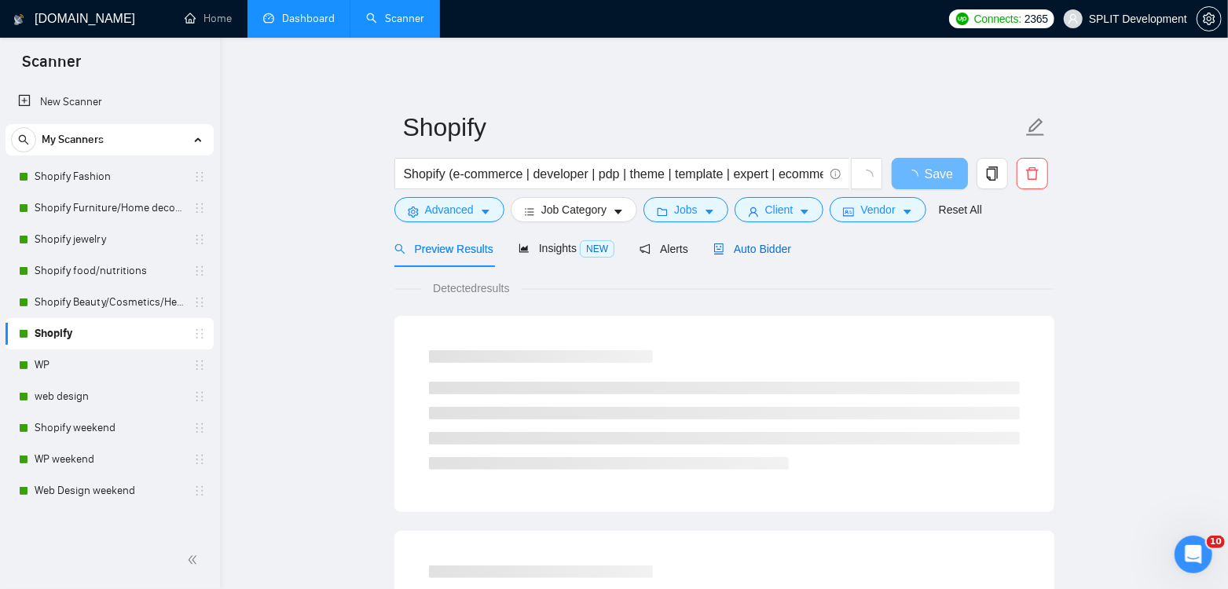
click at [768, 244] on span "Auto Bidder" at bounding box center [752, 249] width 78 height 13
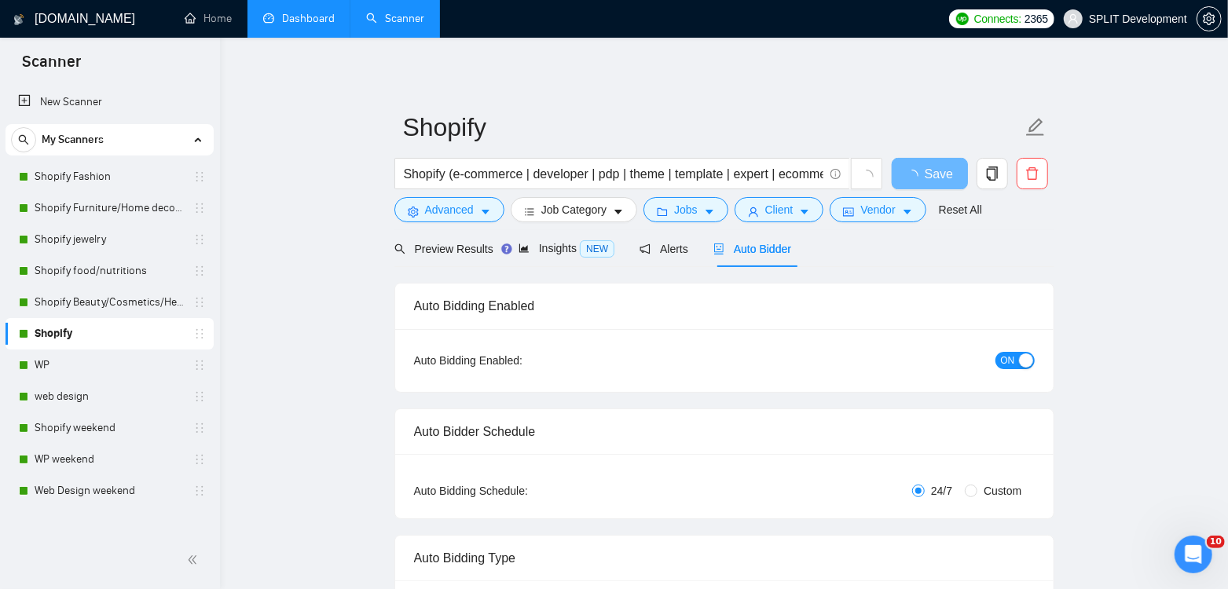
radio input "false"
radio input "true"
